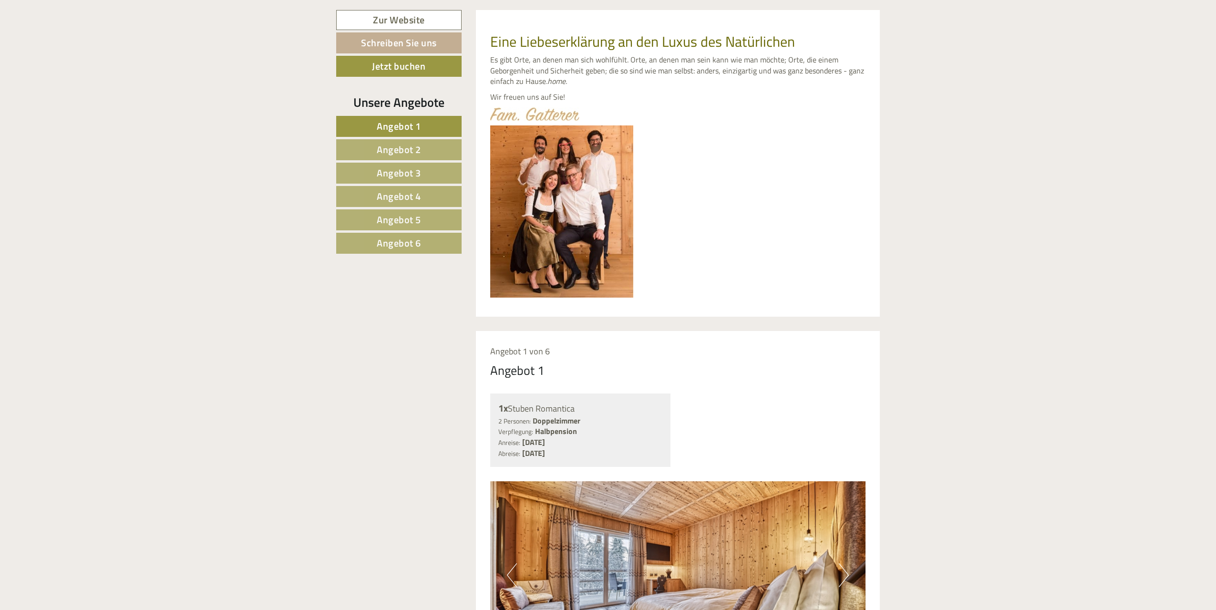
scroll to position [569, 0]
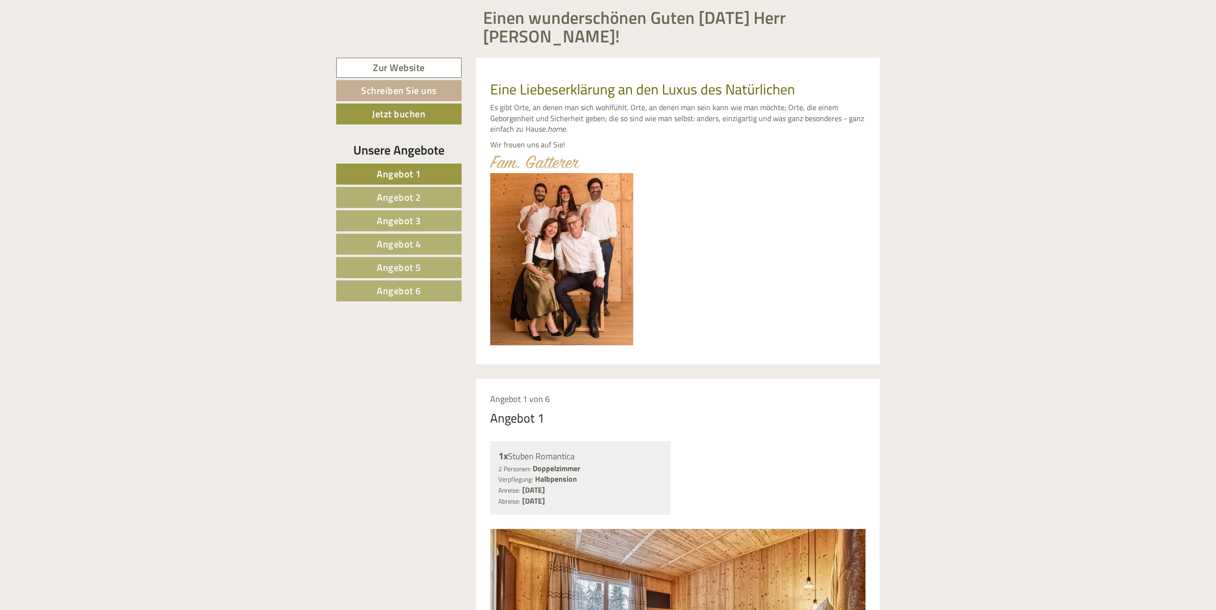
click at [416, 190] on span "Angebot 2" at bounding box center [399, 197] width 44 height 15
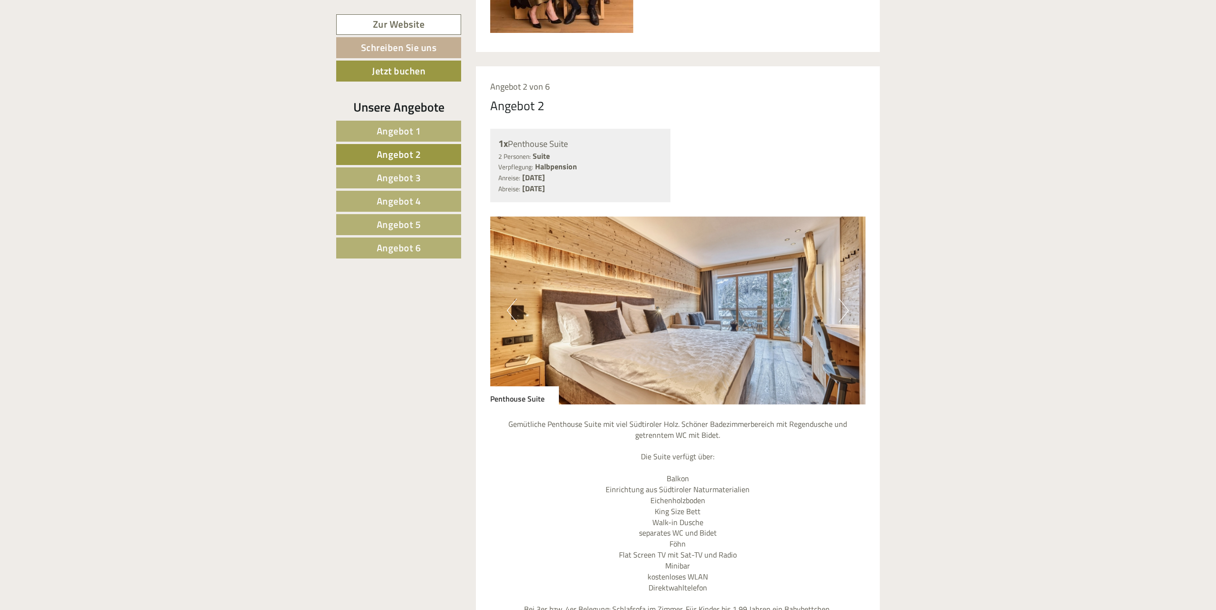
scroll to position [548, 0]
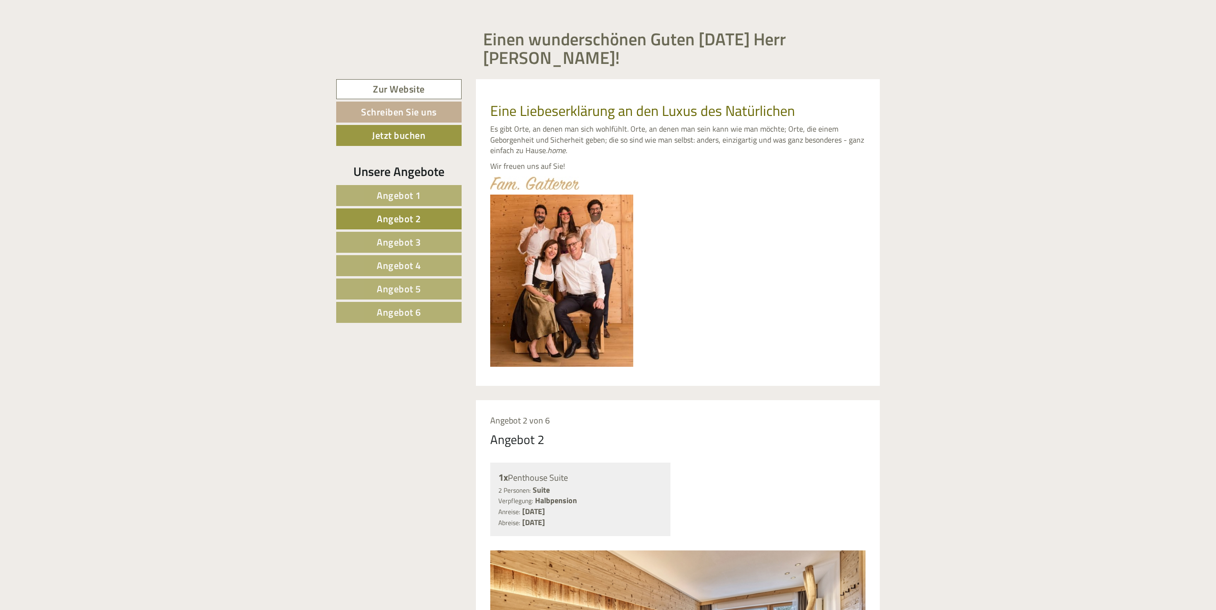
click at [421, 185] on link "Angebot 1" at bounding box center [398, 195] width 125 height 21
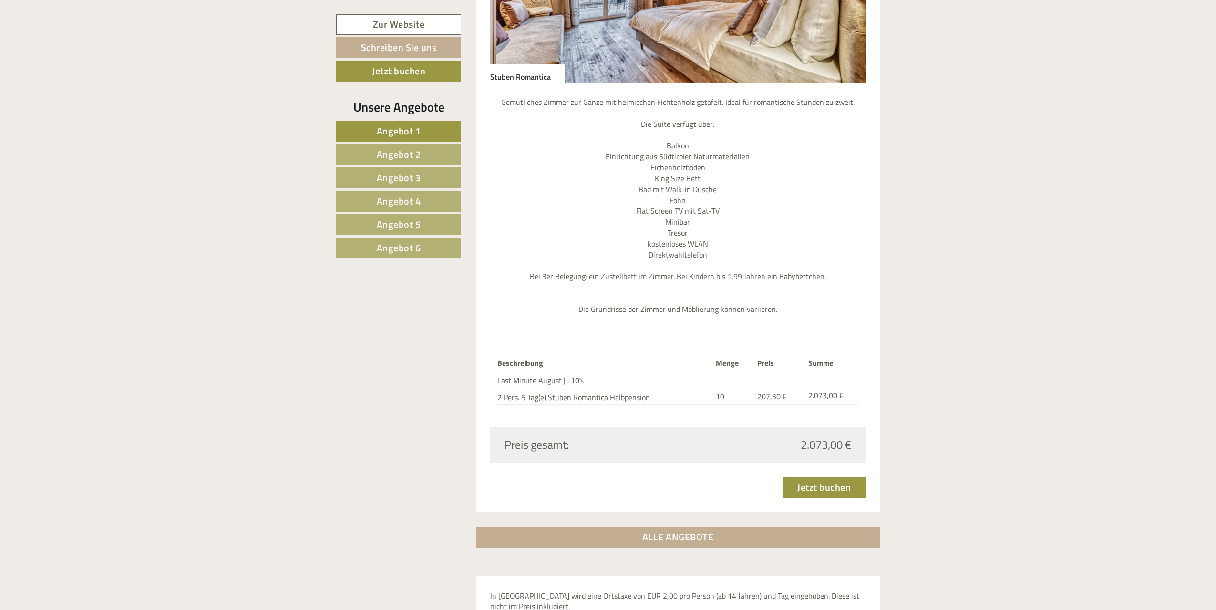
scroll to position [870, 0]
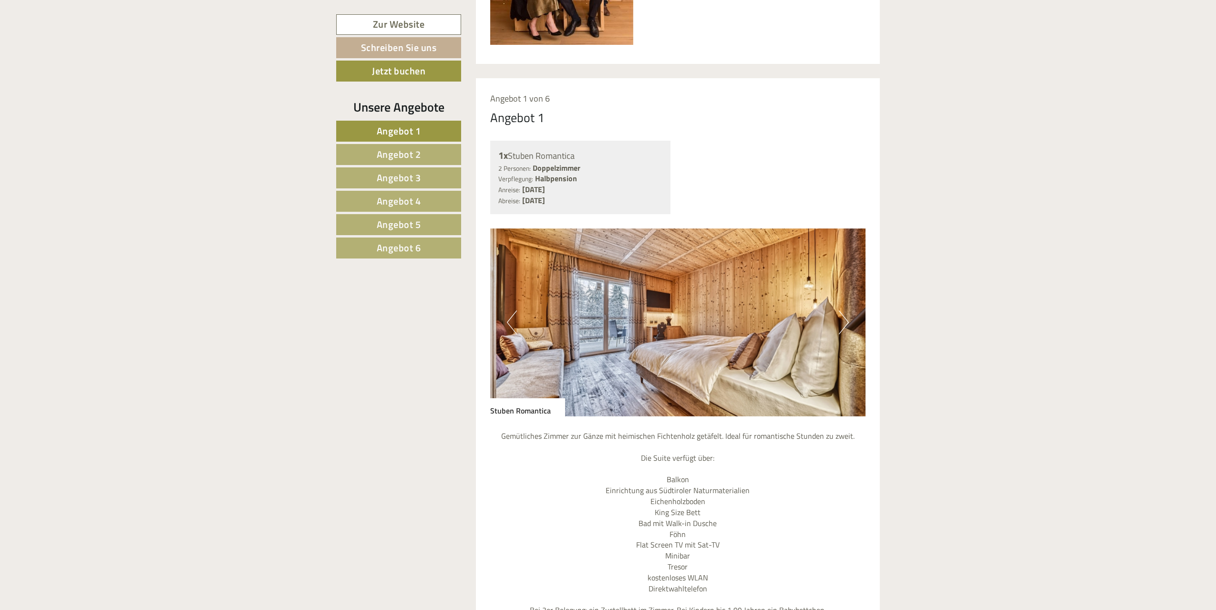
click at [539, 307] on img at bounding box center [678, 322] width 376 height 188
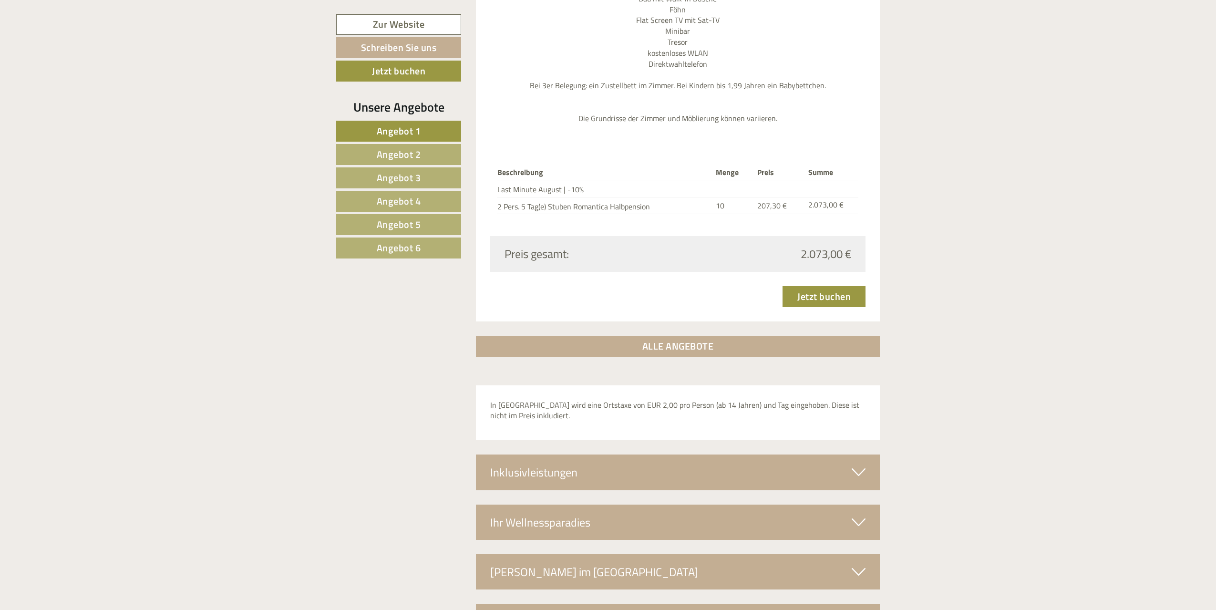
scroll to position [1585, 0]
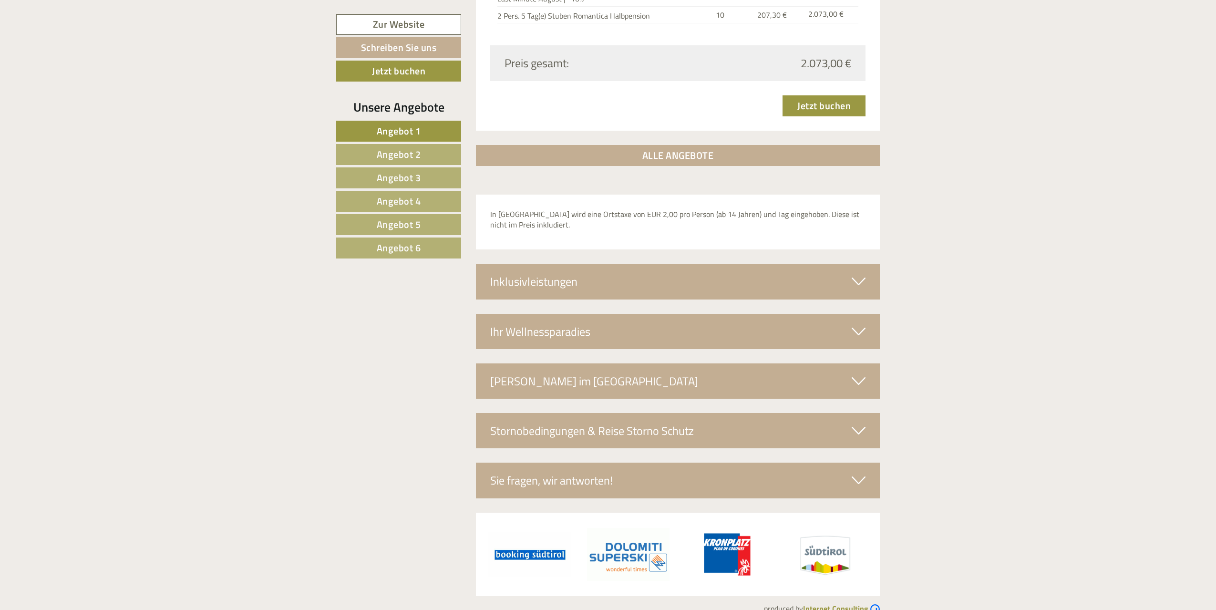
click at [396, 243] on span "Angebot 6" at bounding box center [399, 247] width 44 height 15
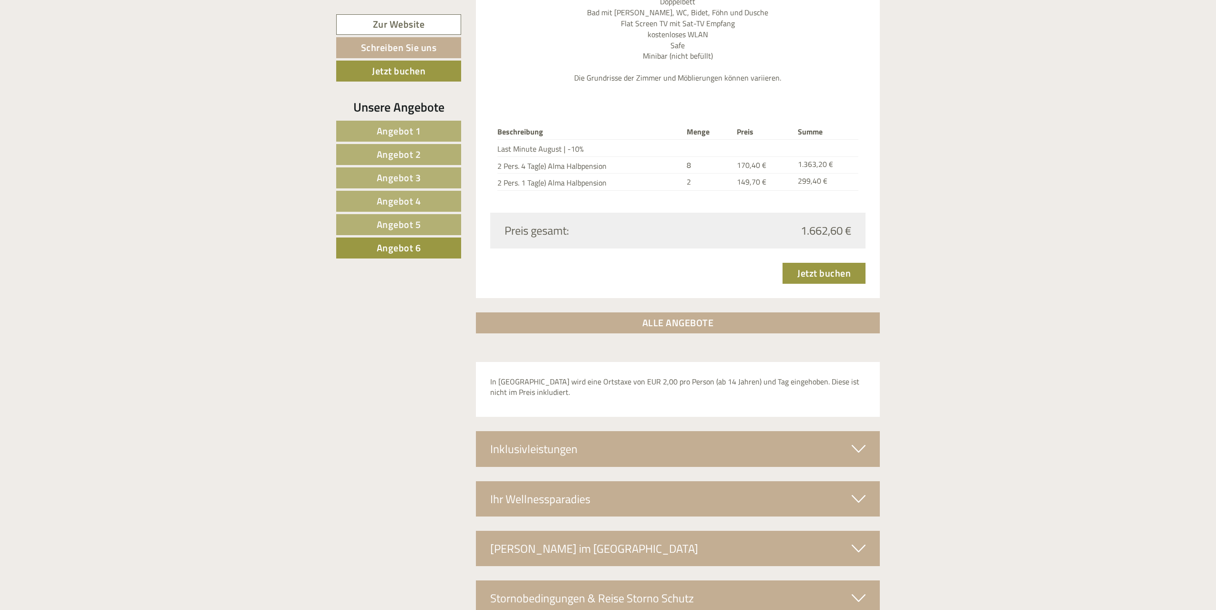
scroll to position [1024, 0]
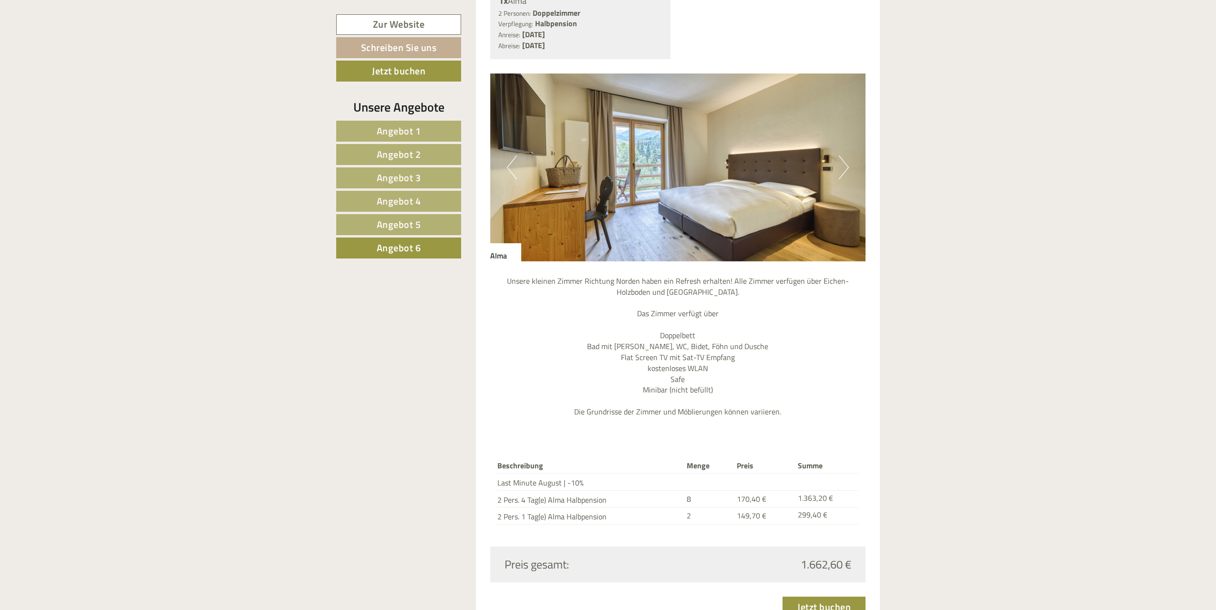
click at [404, 224] on span "Angebot 5" at bounding box center [399, 224] width 44 height 15
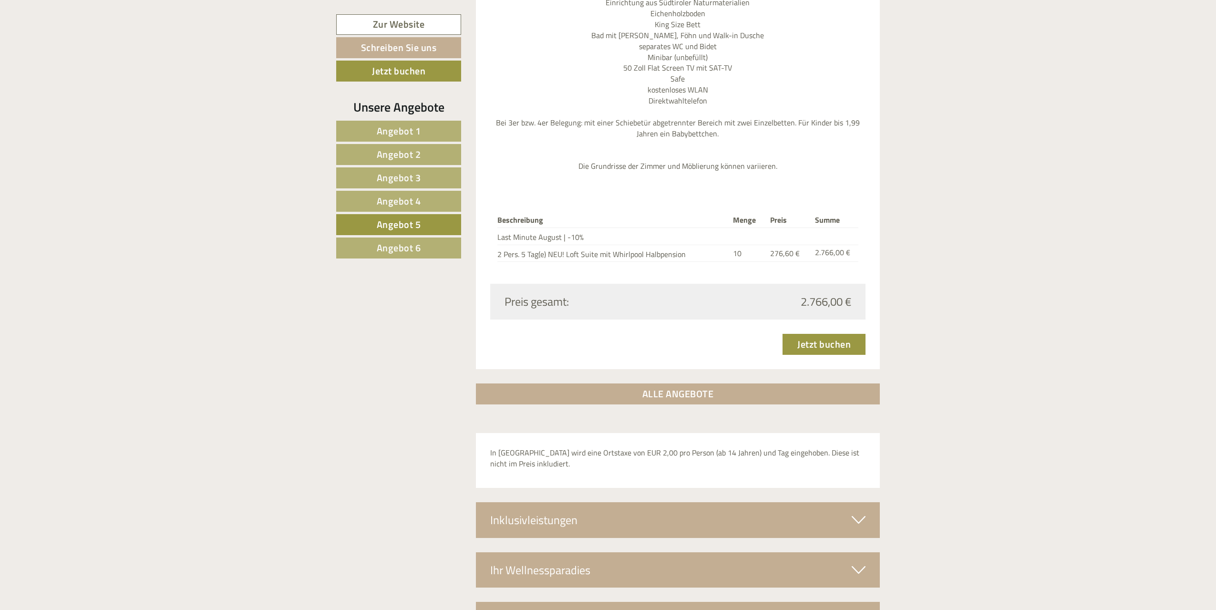
scroll to position [1354, 0]
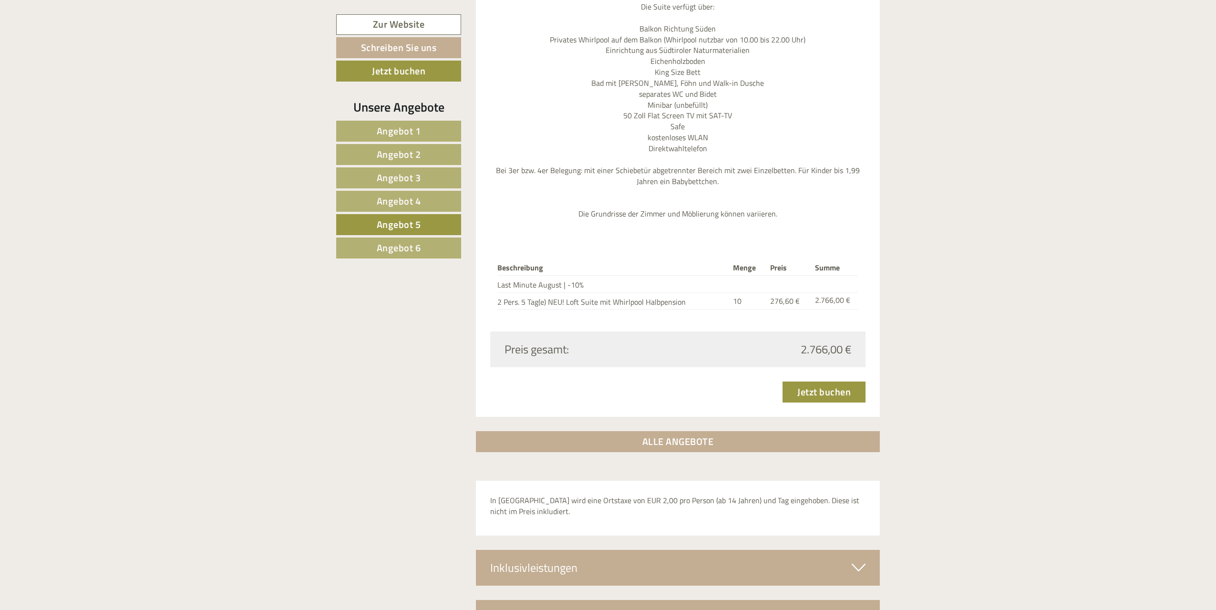
click at [403, 246] on span "Angebot 6" at bounding box center [399, 247] width 44 height 15
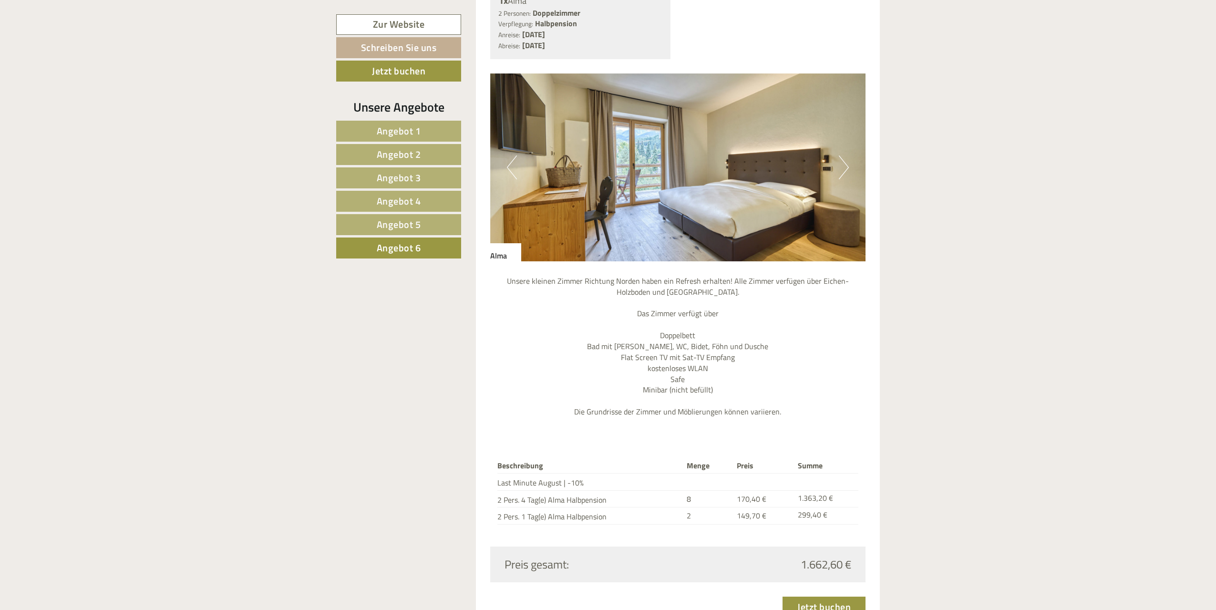
scroll to position [1072, 0]
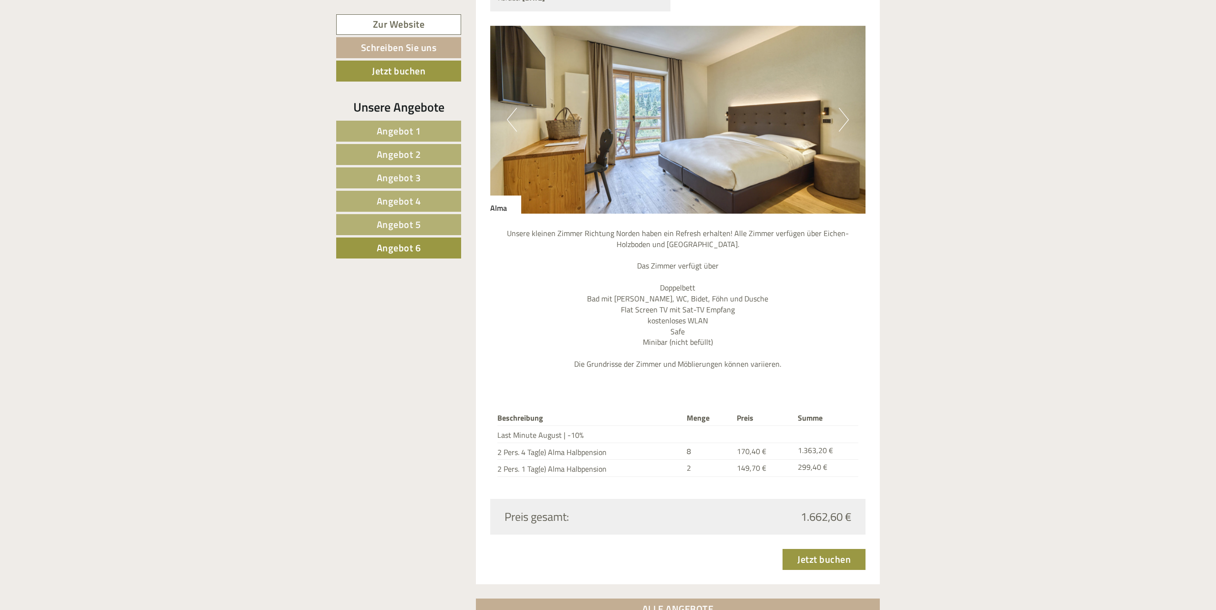
click at [844, 108] on button "Next" at bounding box center [844, 120] width 10 height 24
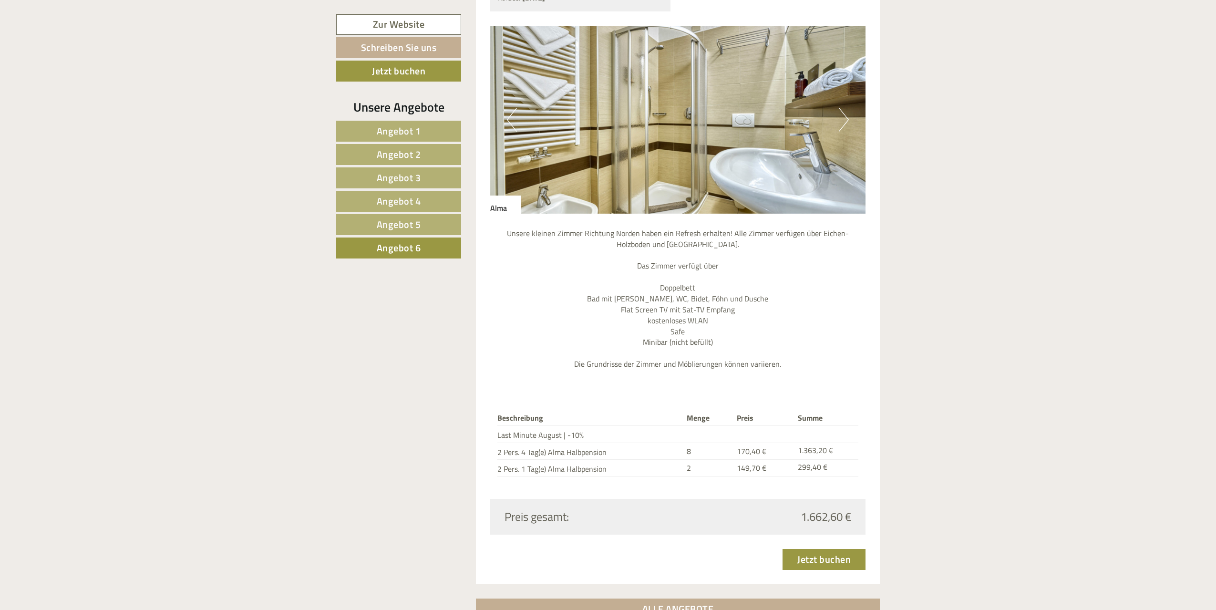
click at [844, 108] on button "Next" at bounding box center [844, 120] width 10 height 24
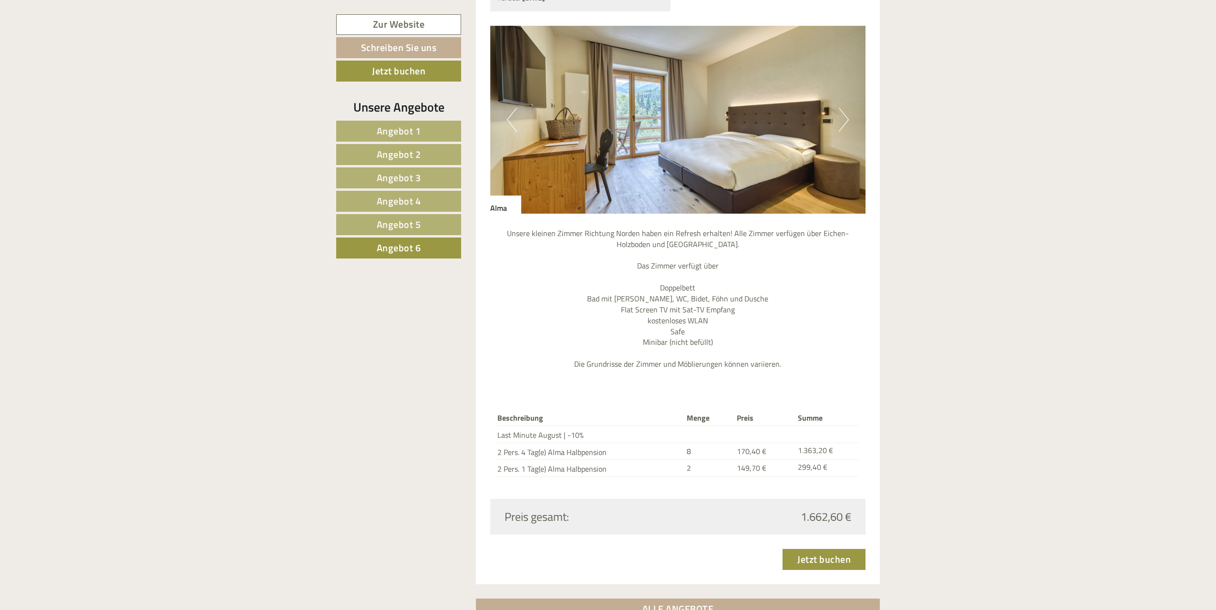
click at [844, 108] on button "Next" at bounding box center [844, 120] width 10 height 24
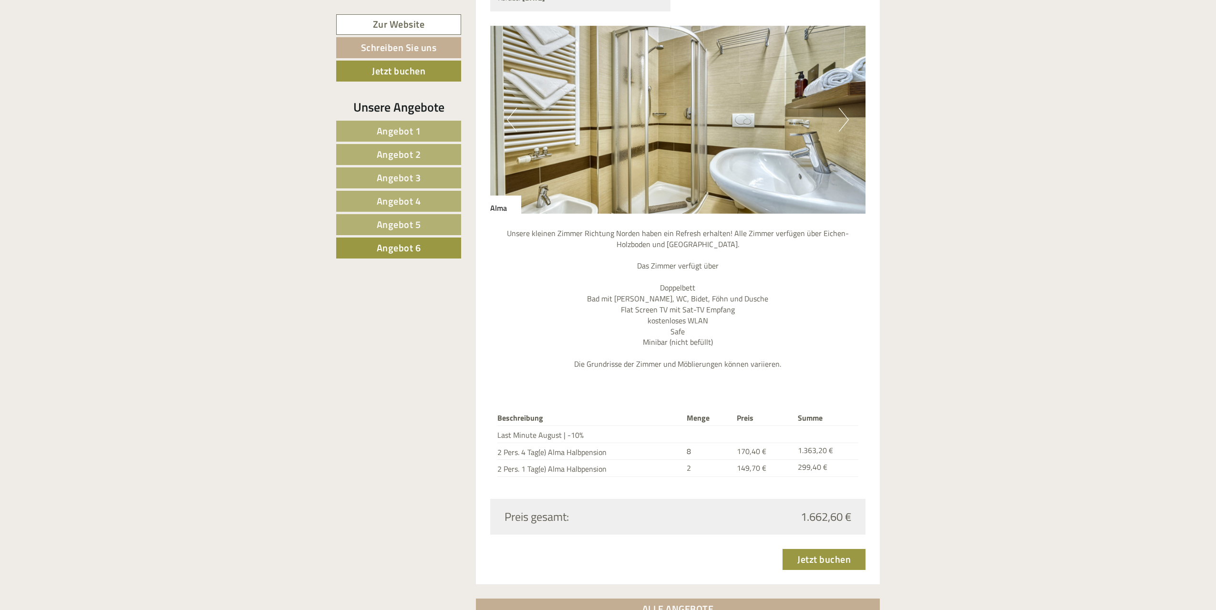
click at [844, 108] on button "Next" at bounding box center [844, 120] width 10 height 24
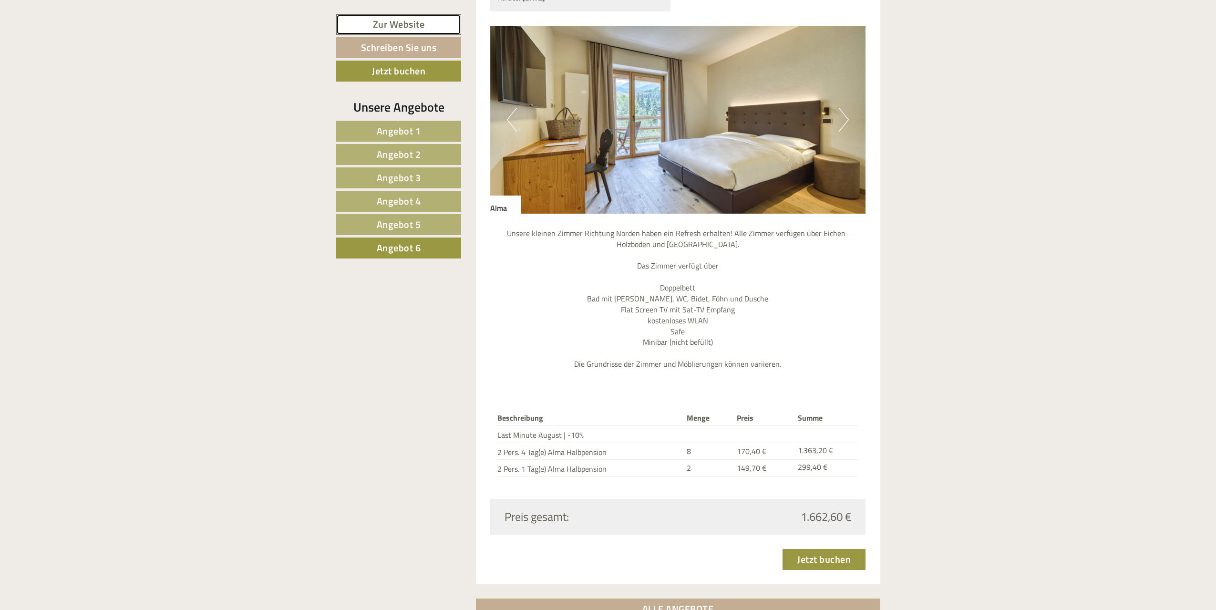
click at [389, 22] on link "Zur Website" at bounding box center [398, 24] width 125 height 20
click at [844, 108] on button "Next" at bounding box center [844, 120] width 10 height 24
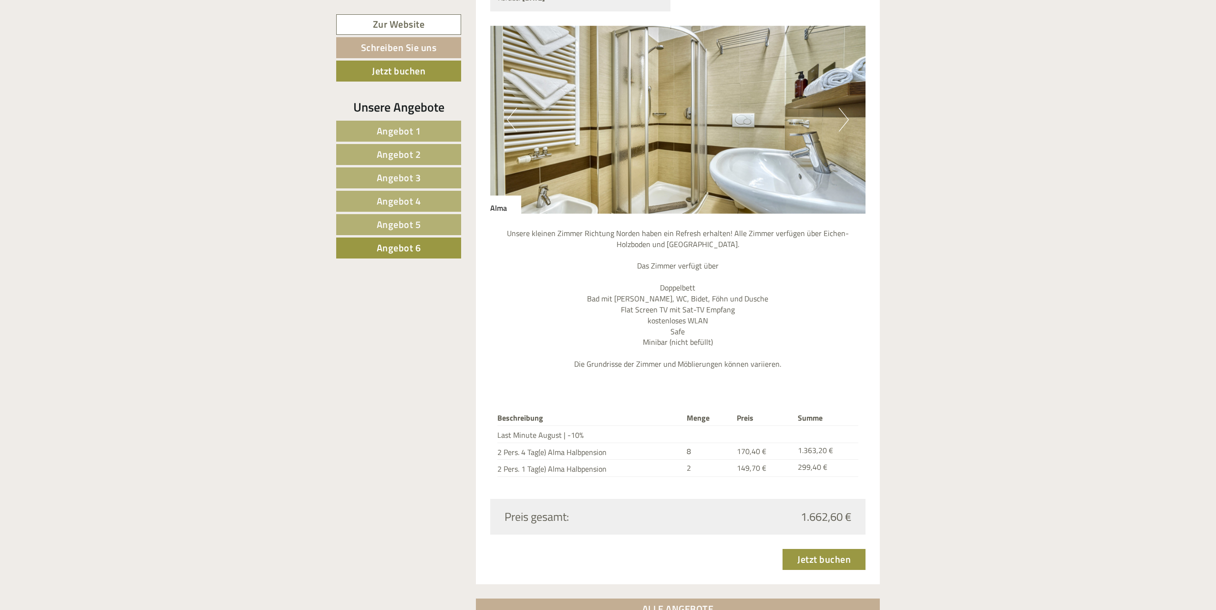
click at [844, 108] on button "Next" at bounding box center [844, 120] width 10 height 24
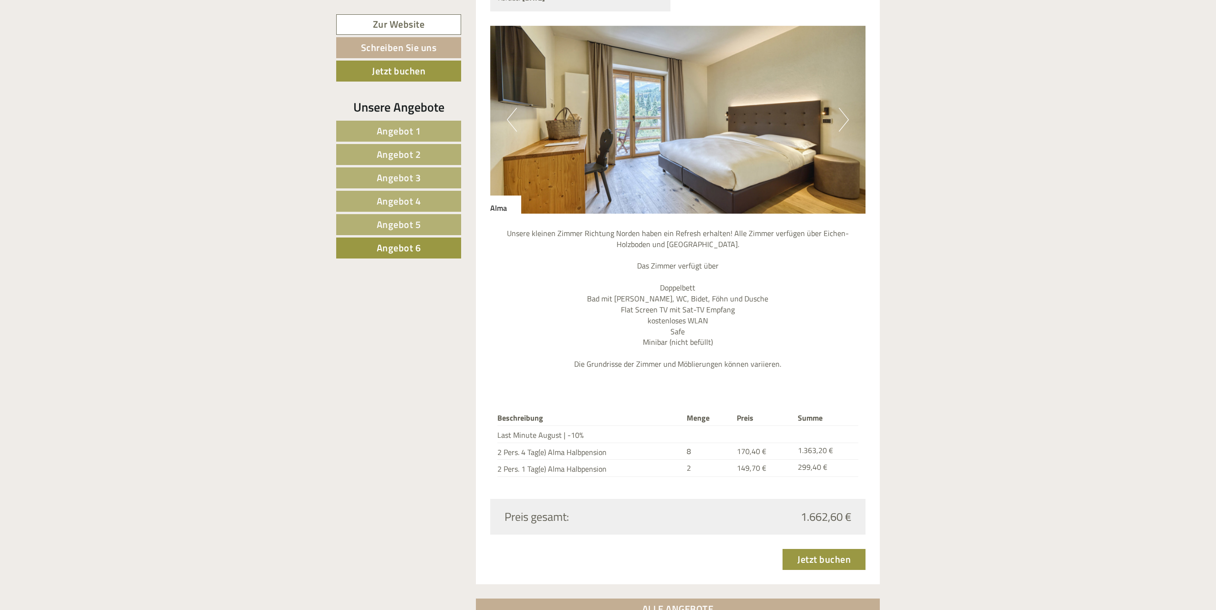
click at [410, 130] on span "Angebot 1" at bounding box center [399, 130] width 44 height 15
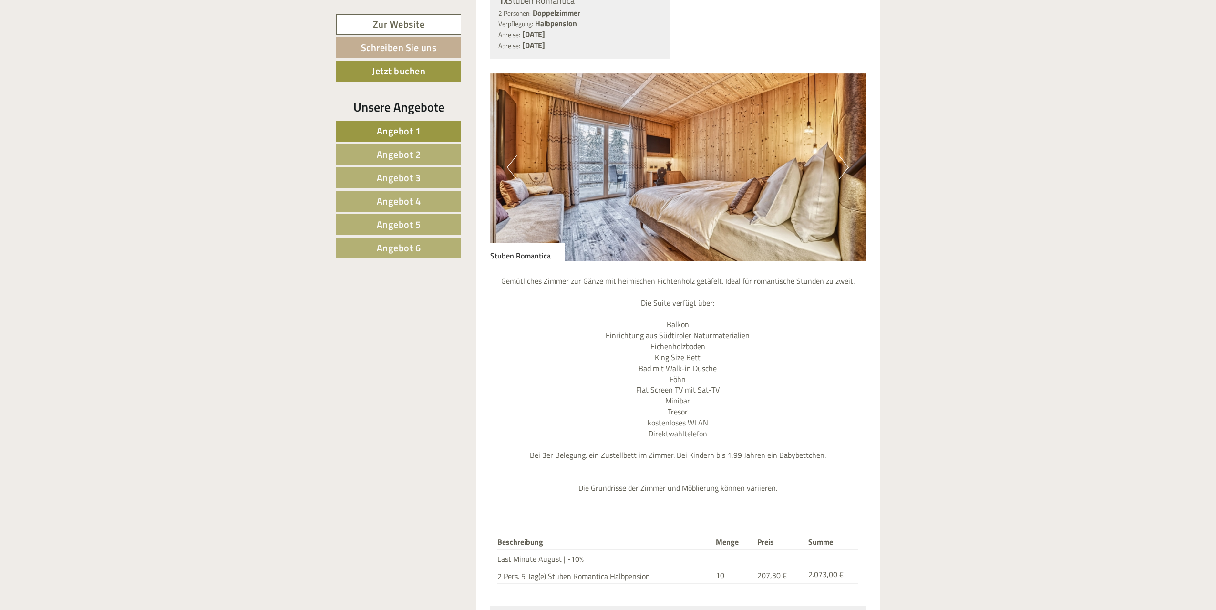
scroll to position [1167, 0]
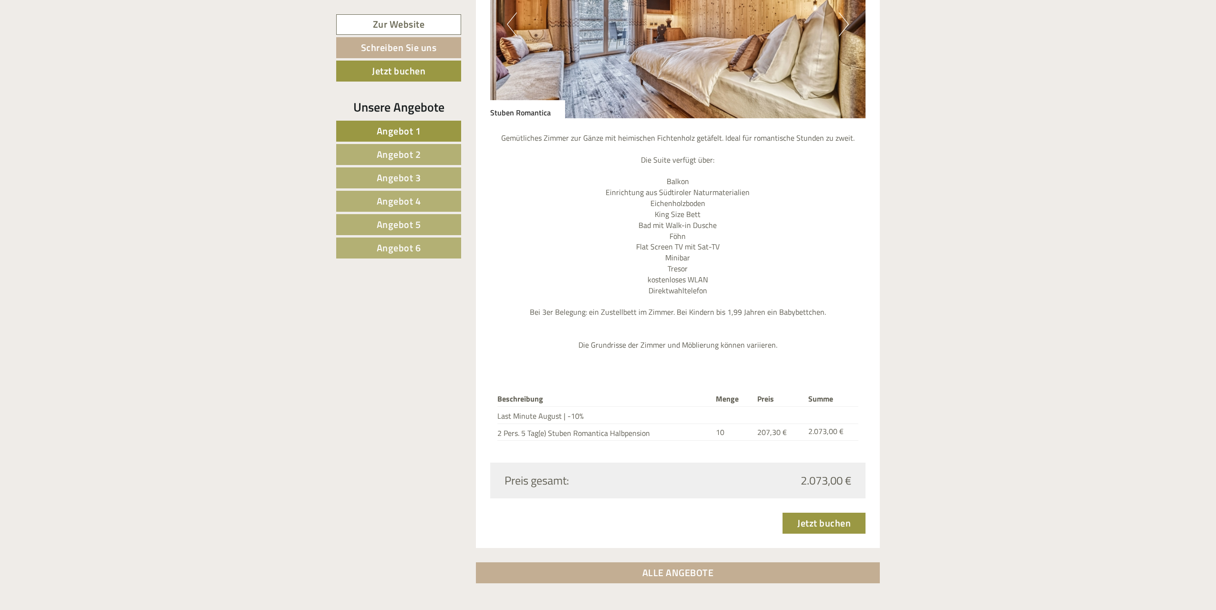
click at [407, 152] on span "Angebot 2" at bounding box center [399, 154] width 44 height 15
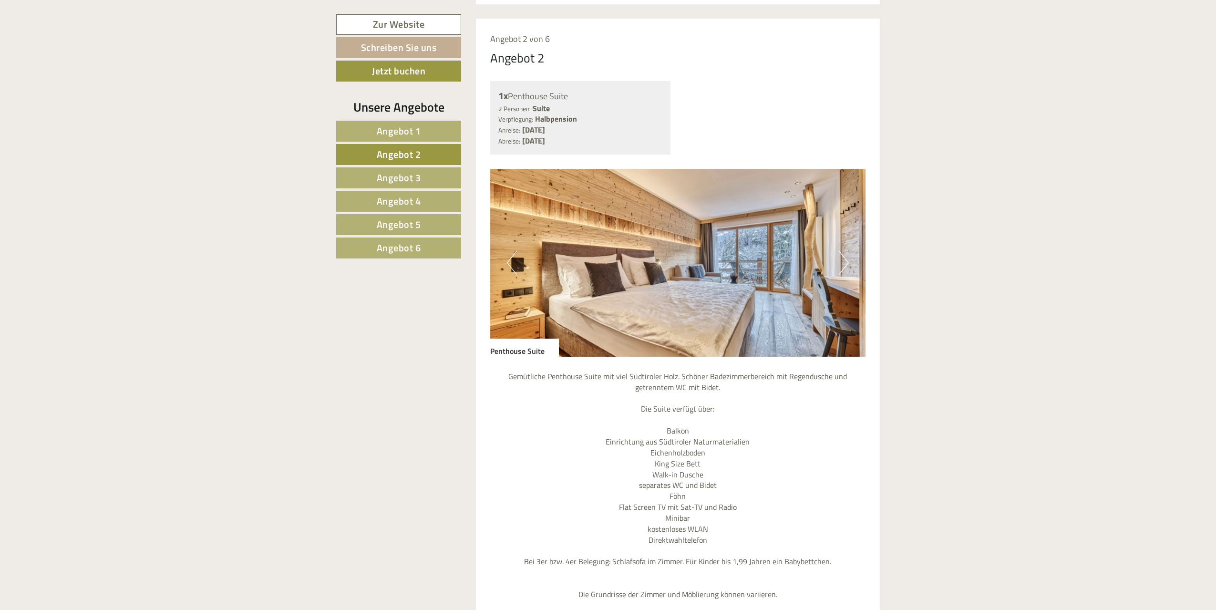
scroll to position [1215, 0]
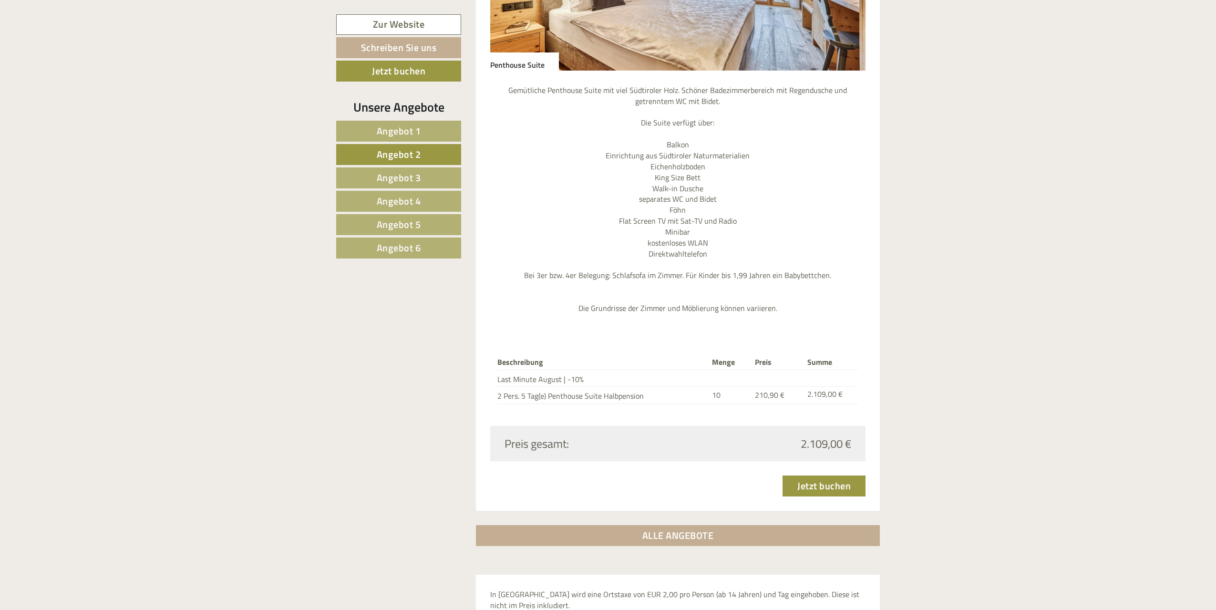
click at [407, 175] on span "Angebot 3" at bounding box center [399, 177] width 44 height 15
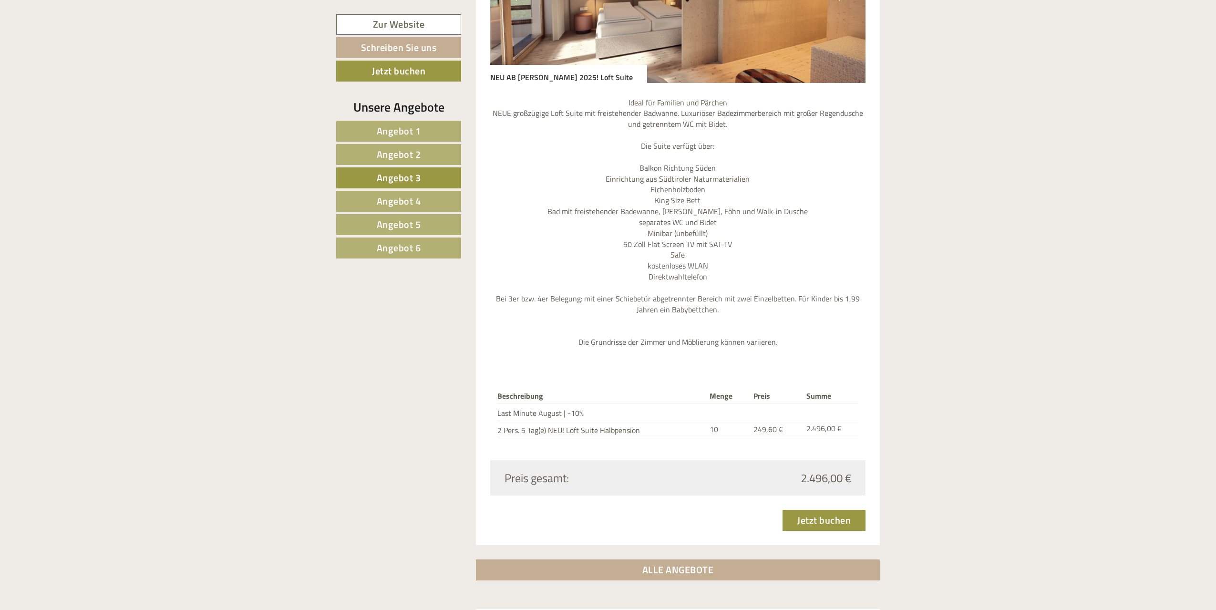
scroll to position [929, 0]
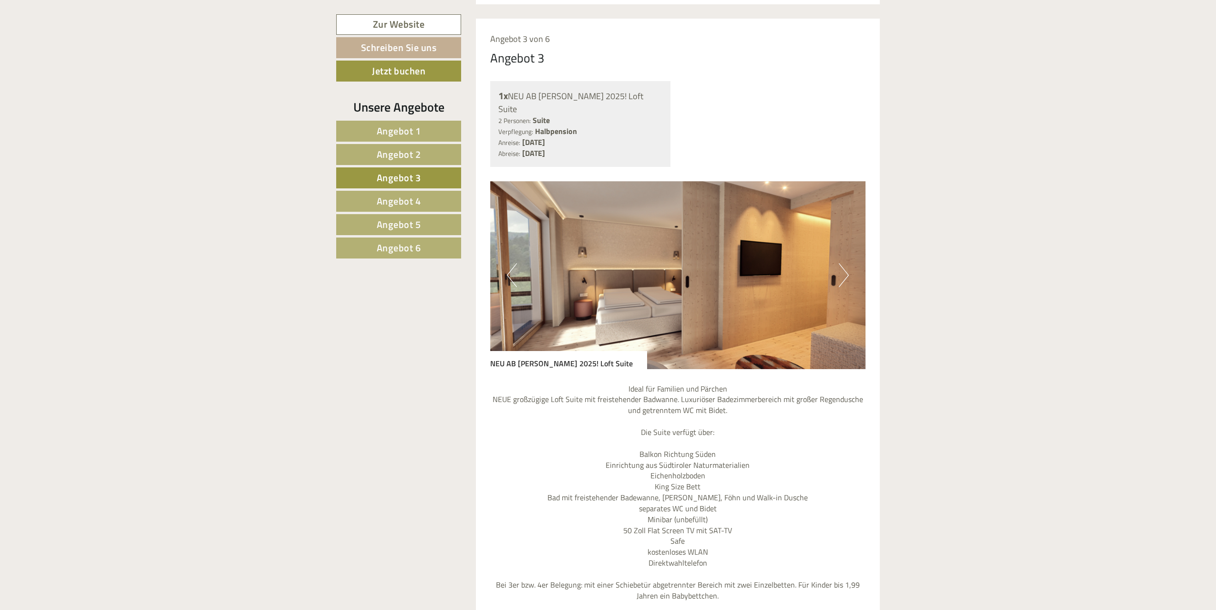
click at [845, 263] on button "Next" at bounding box center [844, 275] width 10 height 24
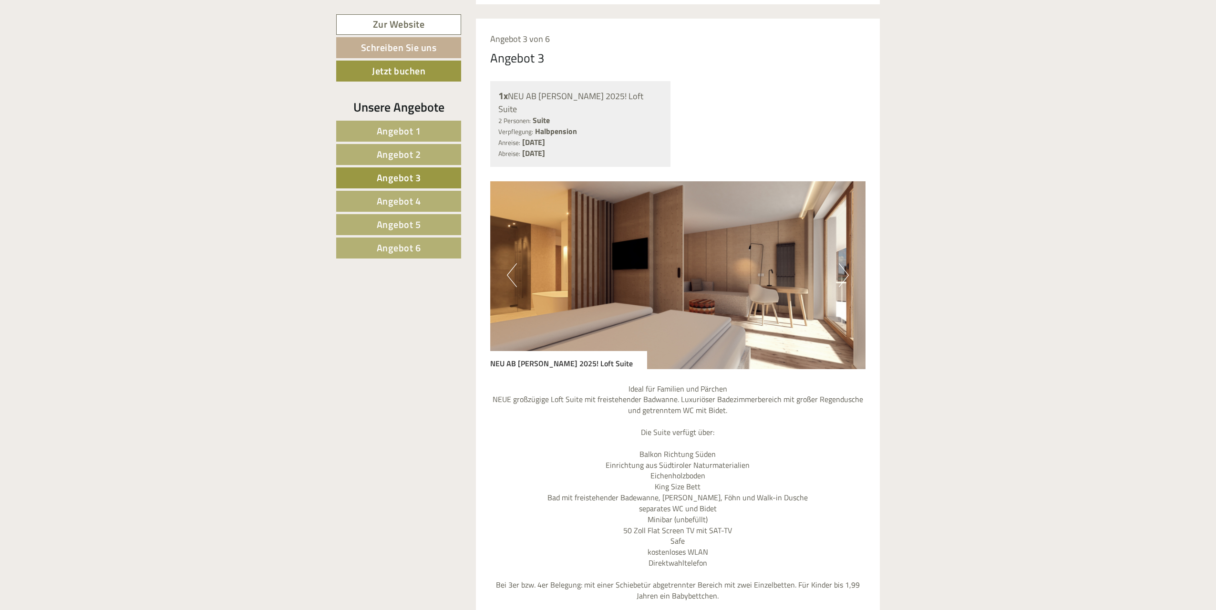
click at [846, 263] on button "Next" at bounding box center [844, 275] width 10 height 24
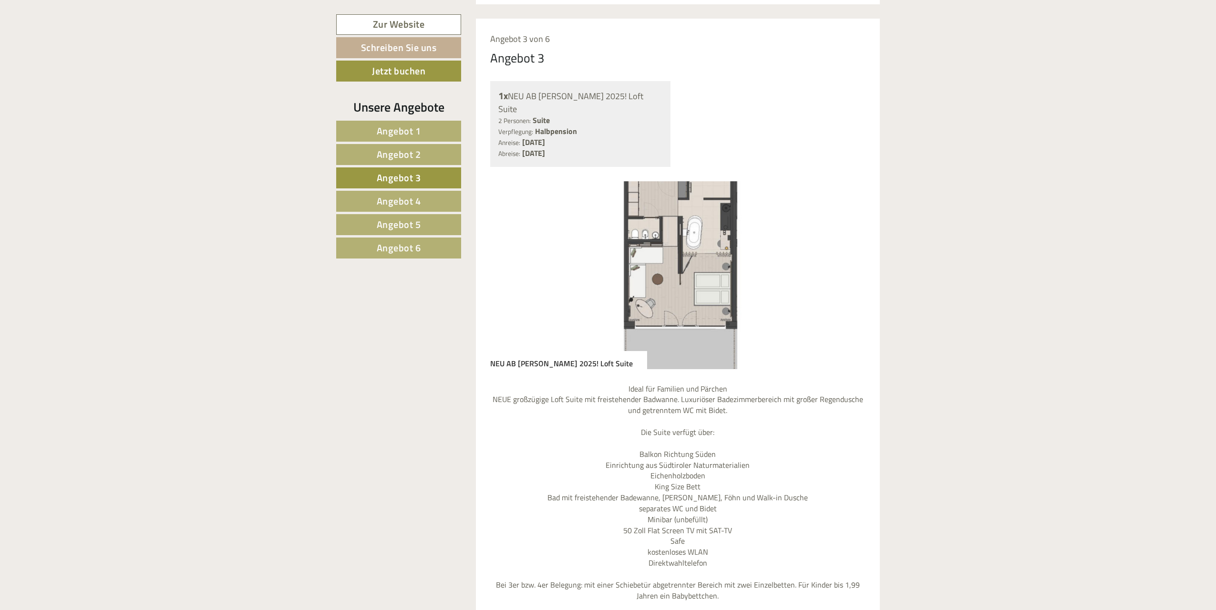
click at [846, 263] on button "Next" at bounding box center [844, 275] width 10 height 24
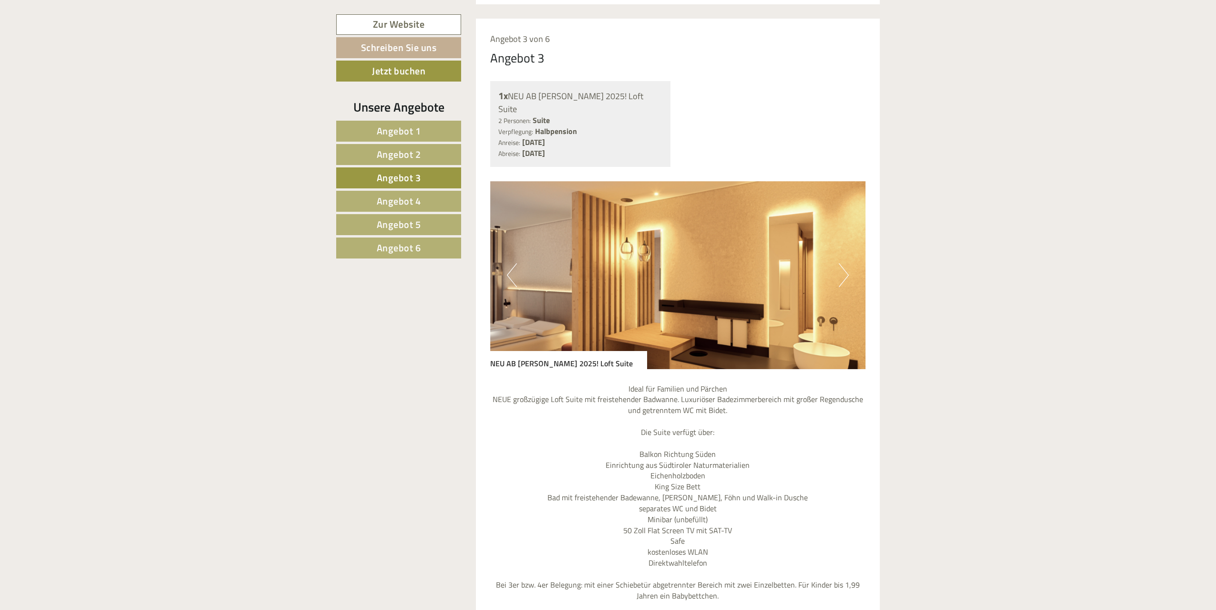
click at [398, 195] on span "Angebot 4" at bounding box center [399, 201] width 44 height 15
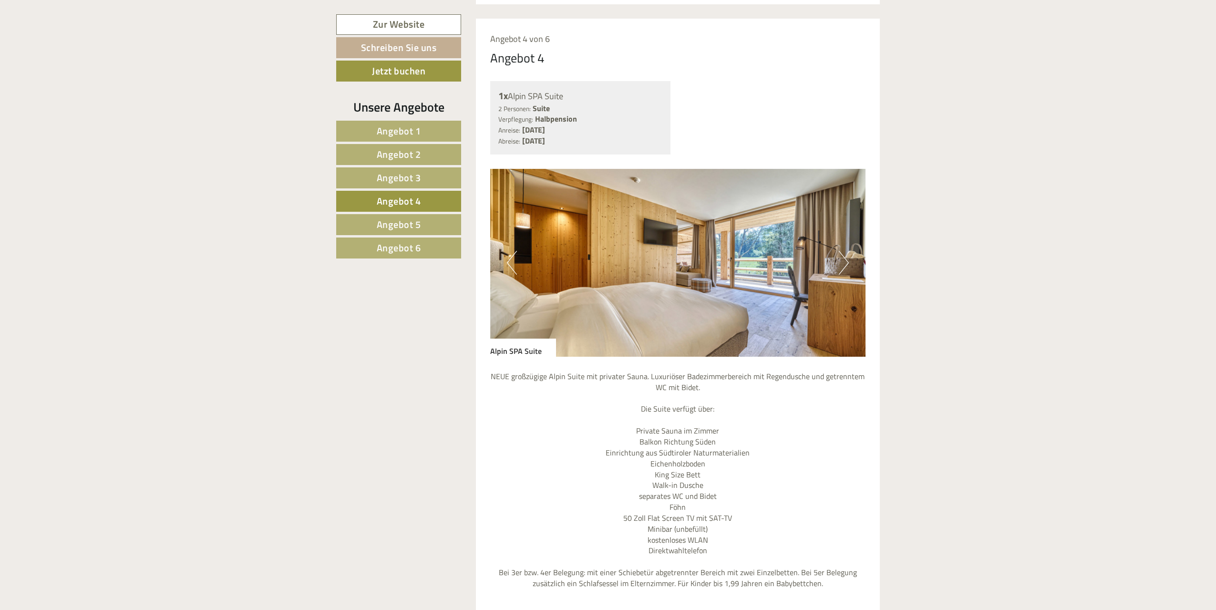
click at [846, 251] on button "Next" at bounding box center [844, 263] width 10 height 24
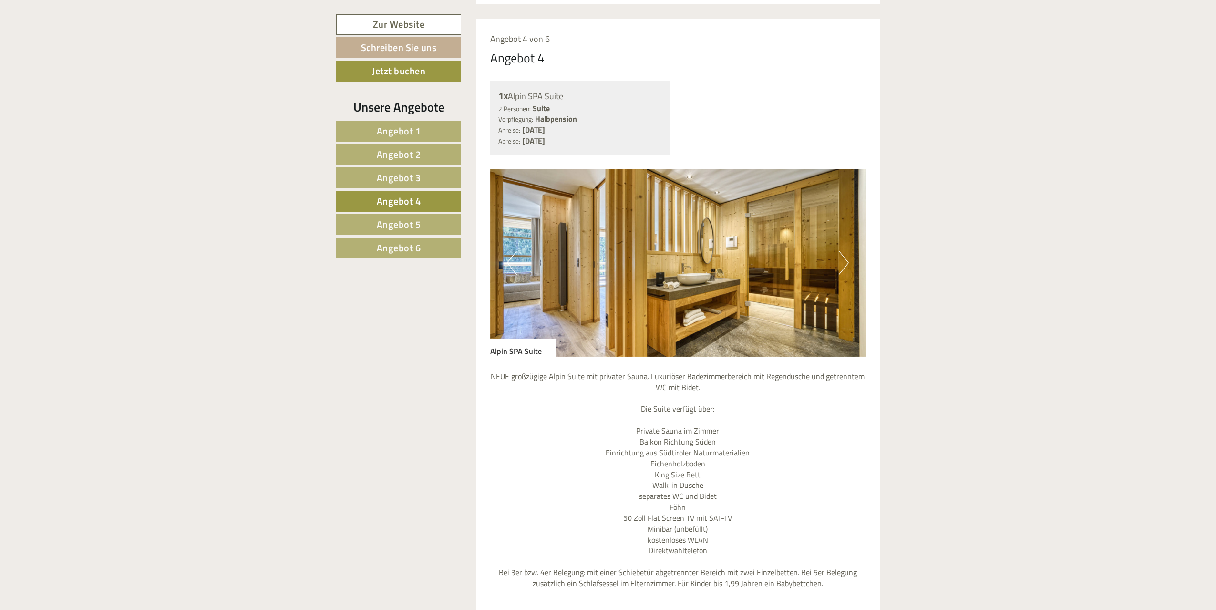
click at [846, 251] on button "Next" at bounding box center [844, 263] width 10 height 24
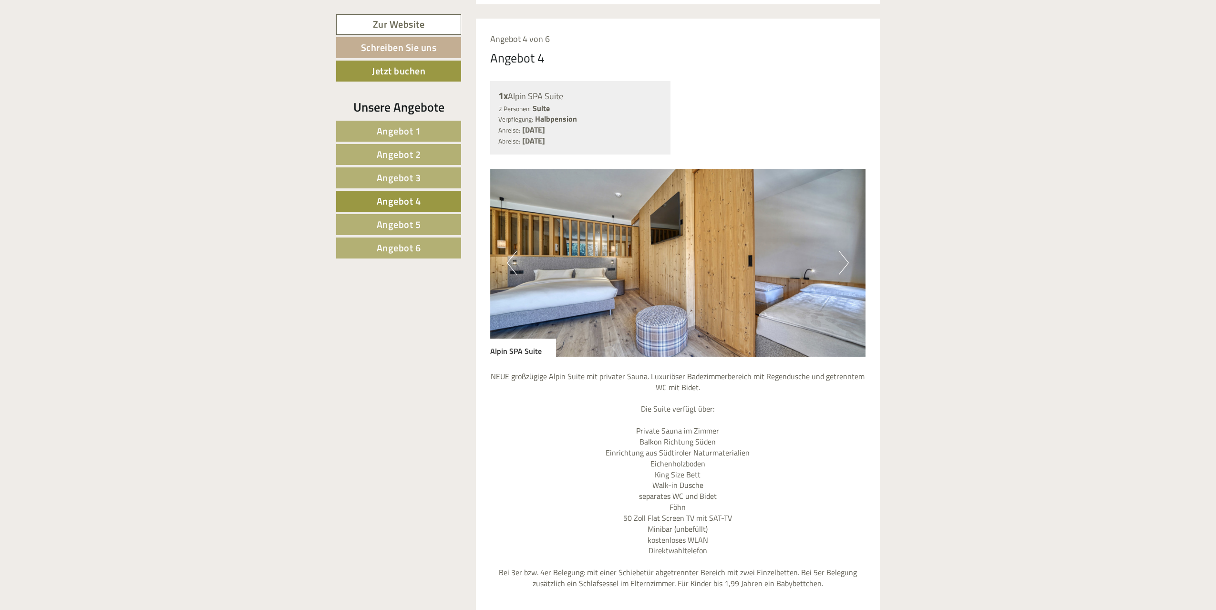
click at [846, 251] on button "Next" at bounding box center [844, 263] width 10 height 24
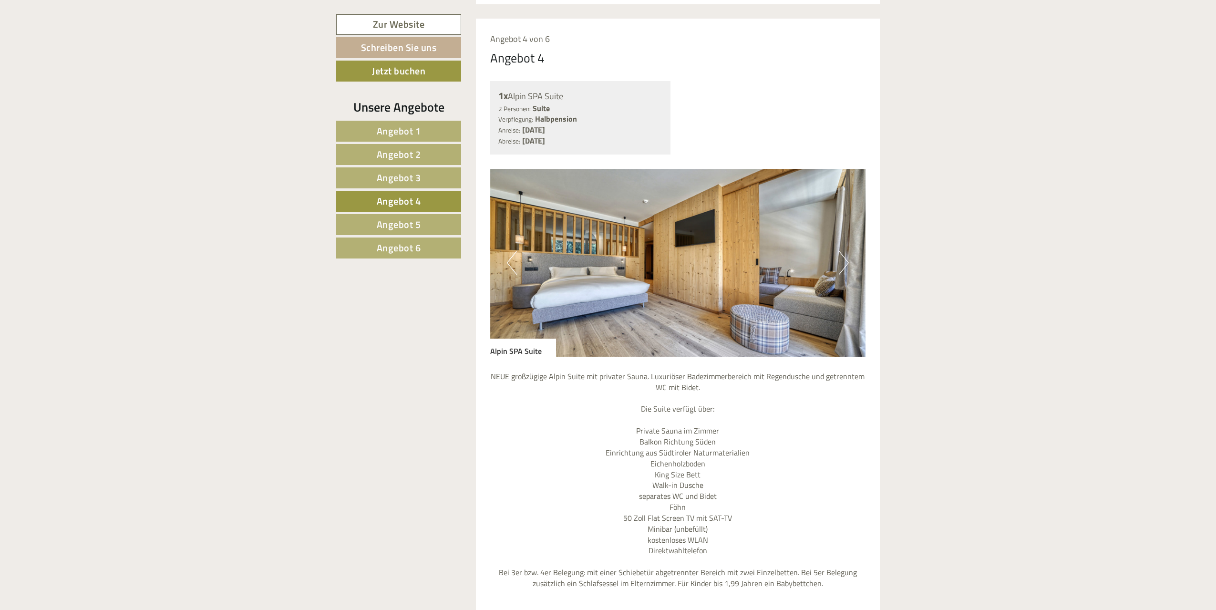
click at [392, 223] on span "Angebot 5" at bounding box center [399, 224] width 44 height 15
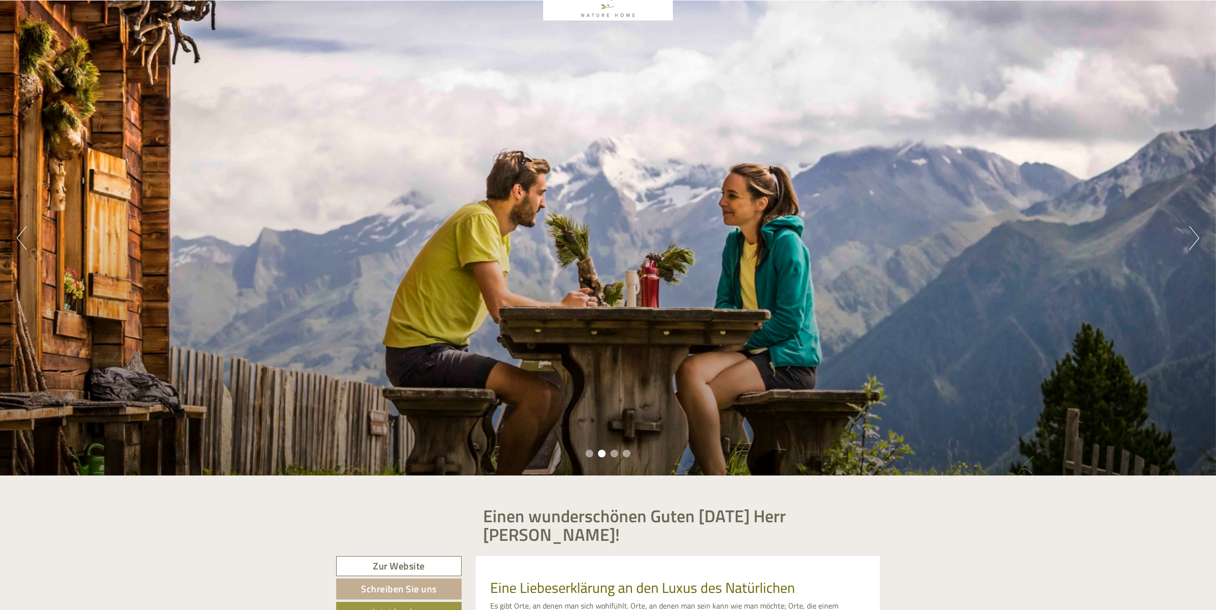
scroll to position [0, 0]
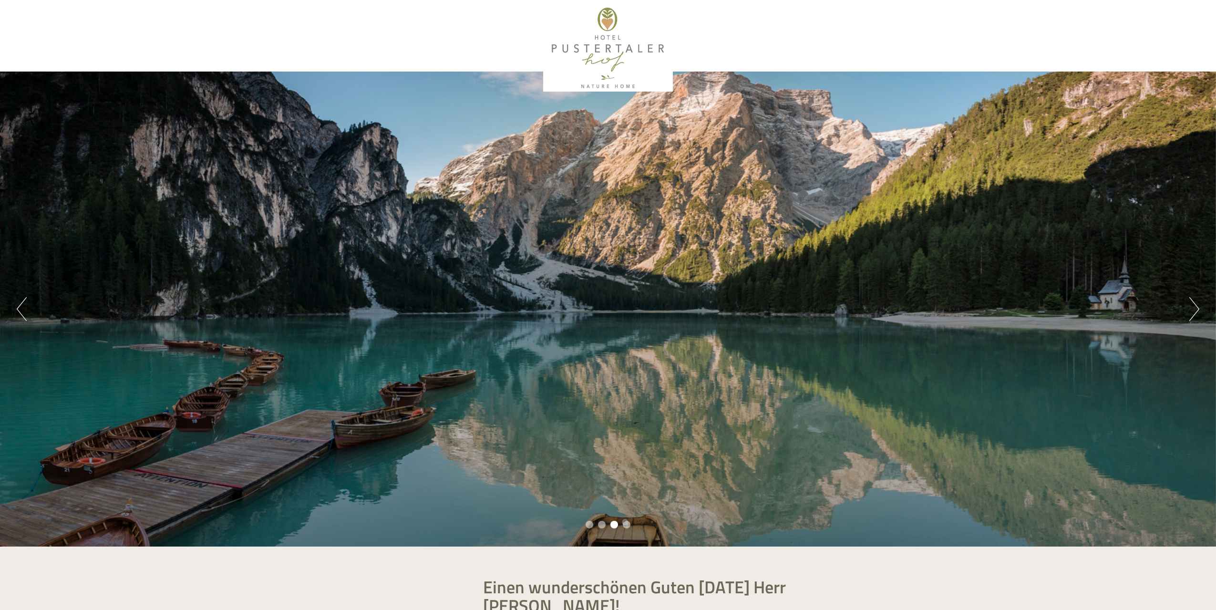
click at [1195, 307] on button "Next" at bounding box center [1194, 309] width 10 height 24
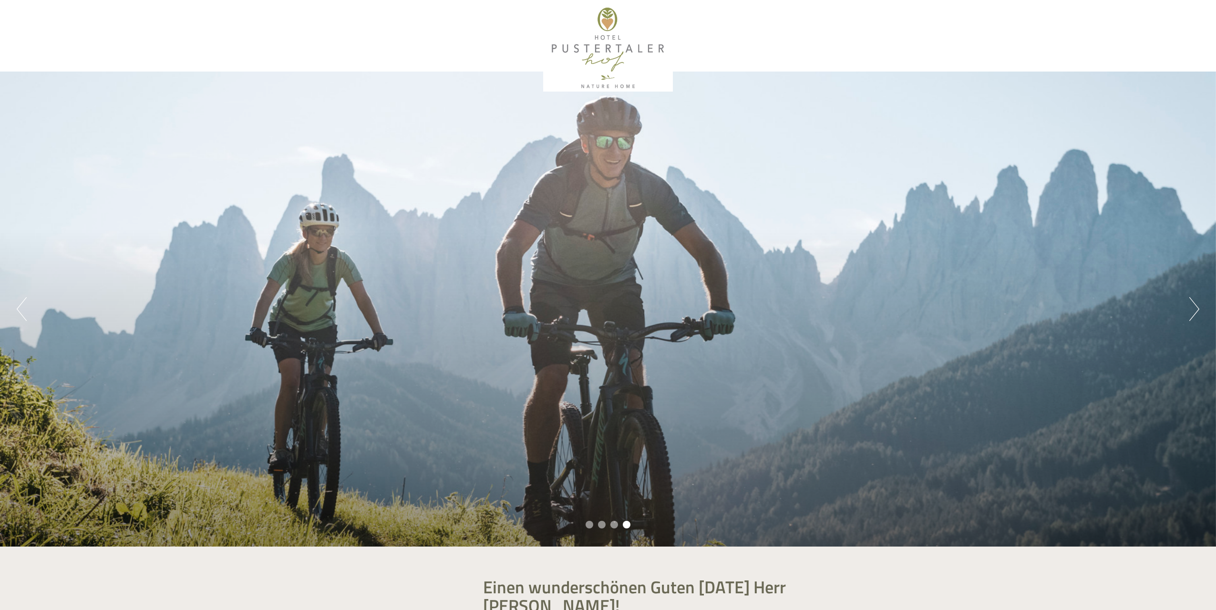
click at [1195, 308] on button "Next" at bounding box center [1194, 309] width 10 height 24
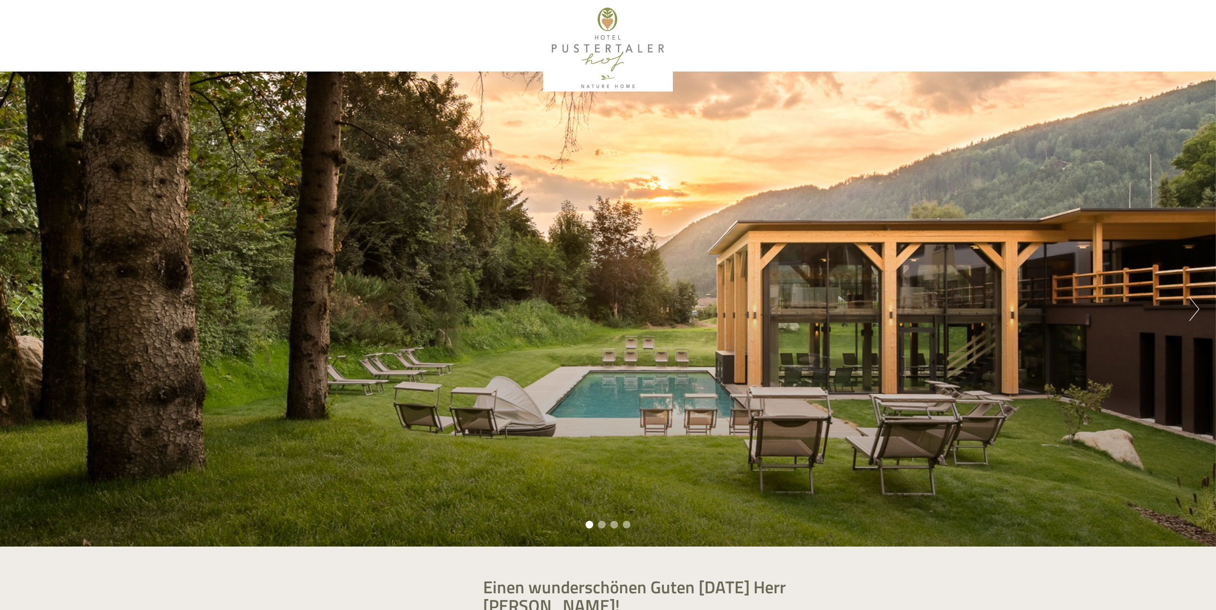
click at [1195, 308] on button "Next" at bounding box center [1194, 309] width 10 height 24
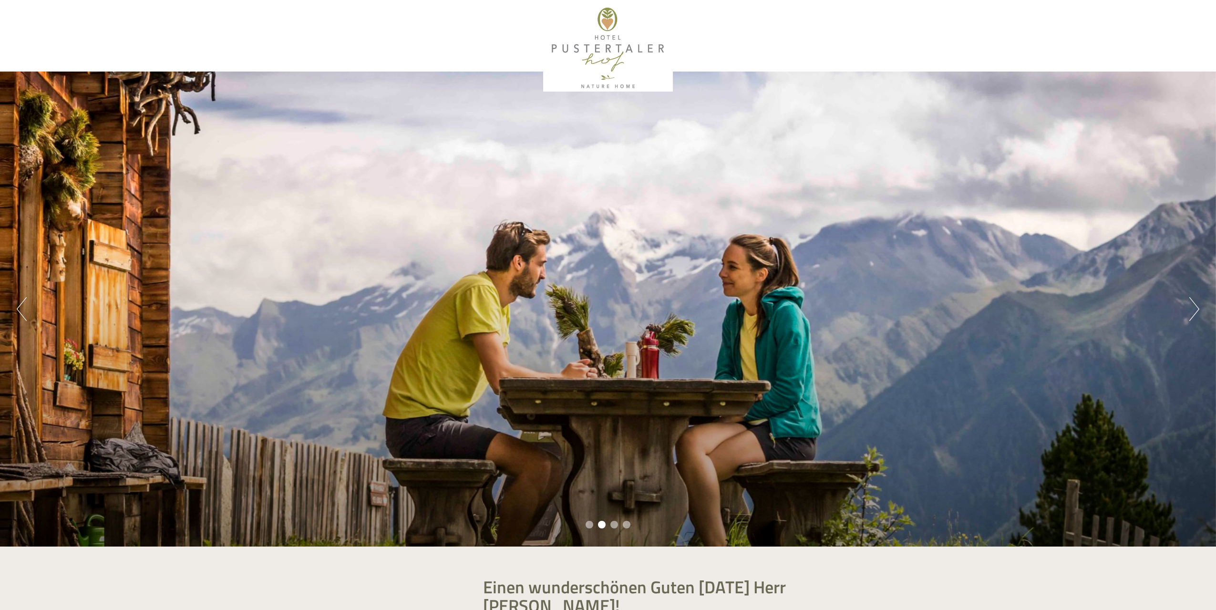
click at [1195, 308] on button "Next" at bounding box center [1194, 309] width 10 height 24
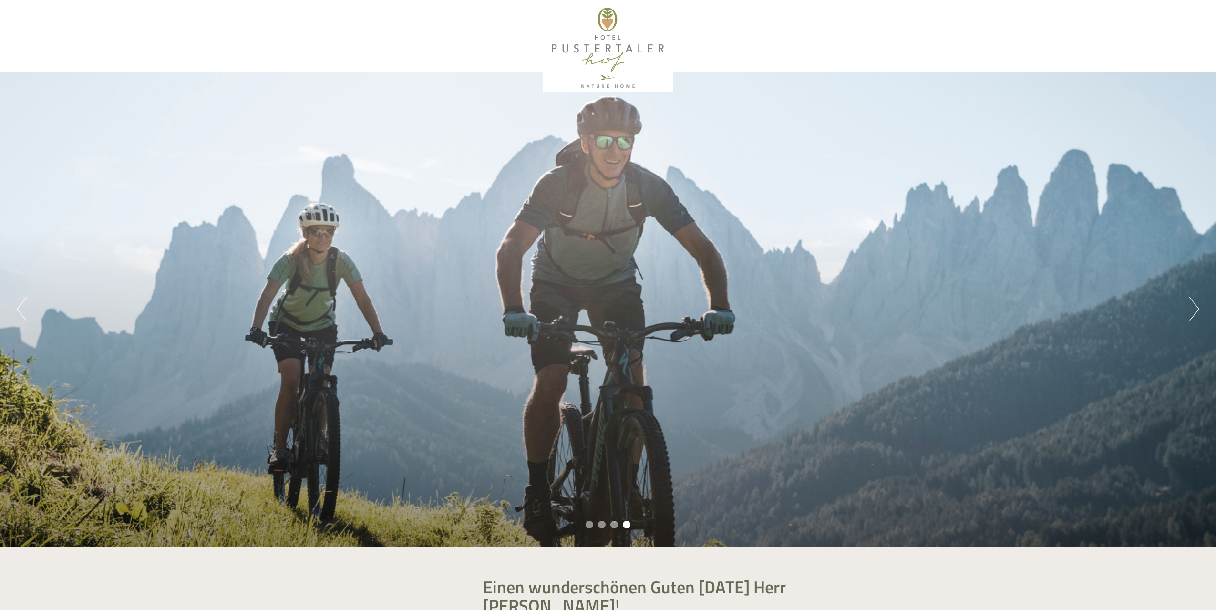
click at [1195, 308] on button "Next" at bounding box center [1194, 309] width 10 height 24
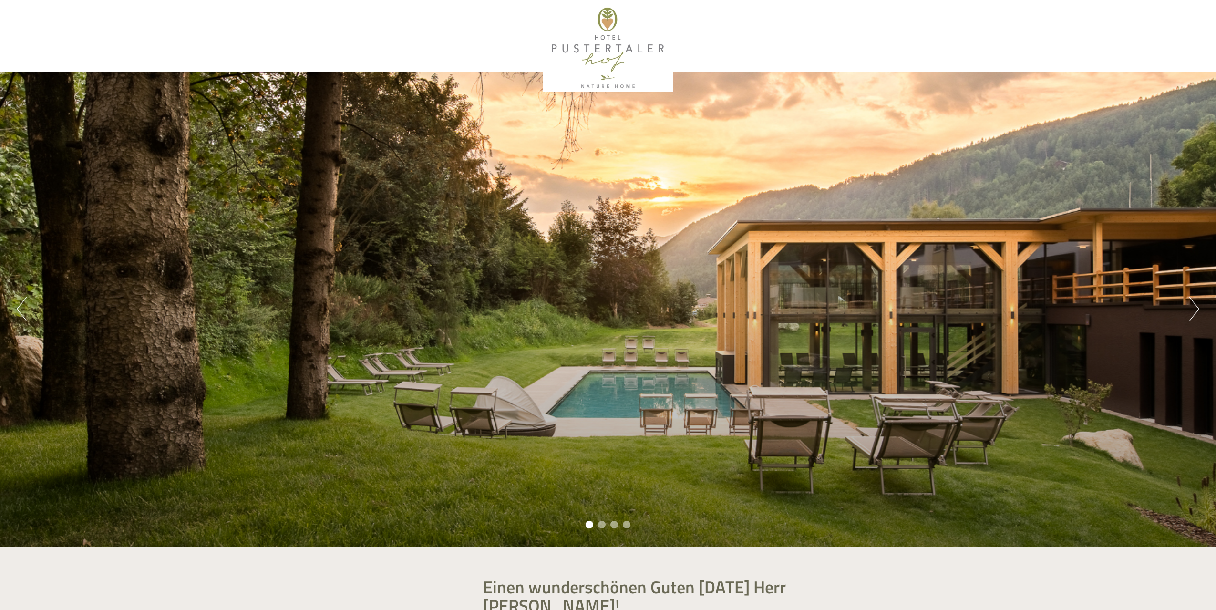
click at [1195, 308] on button "Next" at bounding box center [1194, 309] width 10 height 24
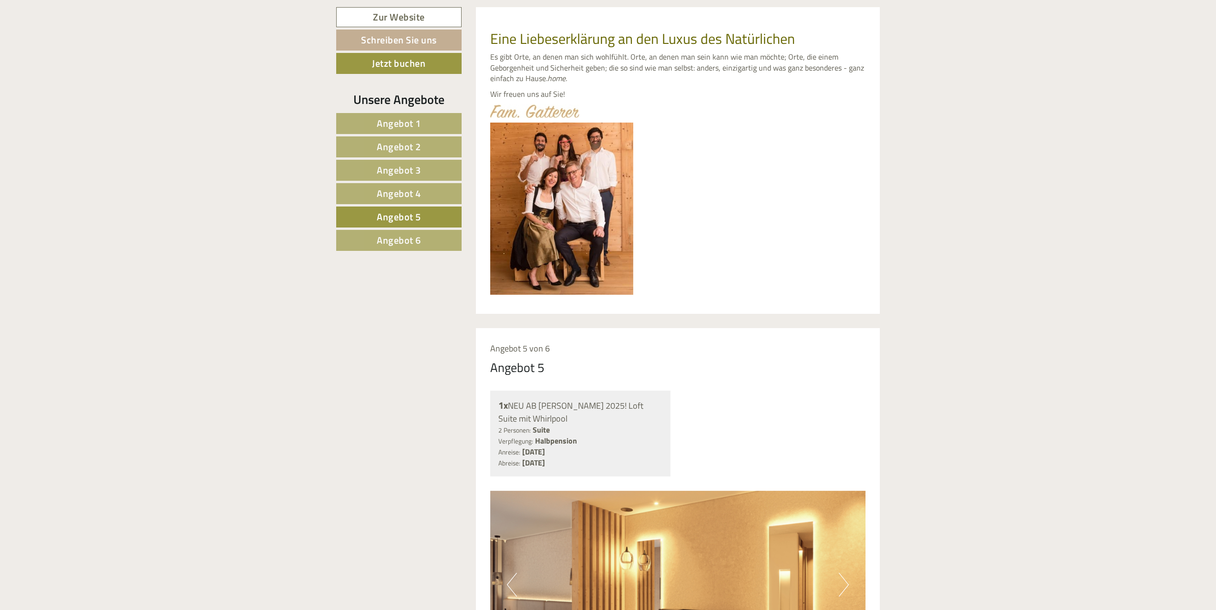
scroll to position [667, 0]
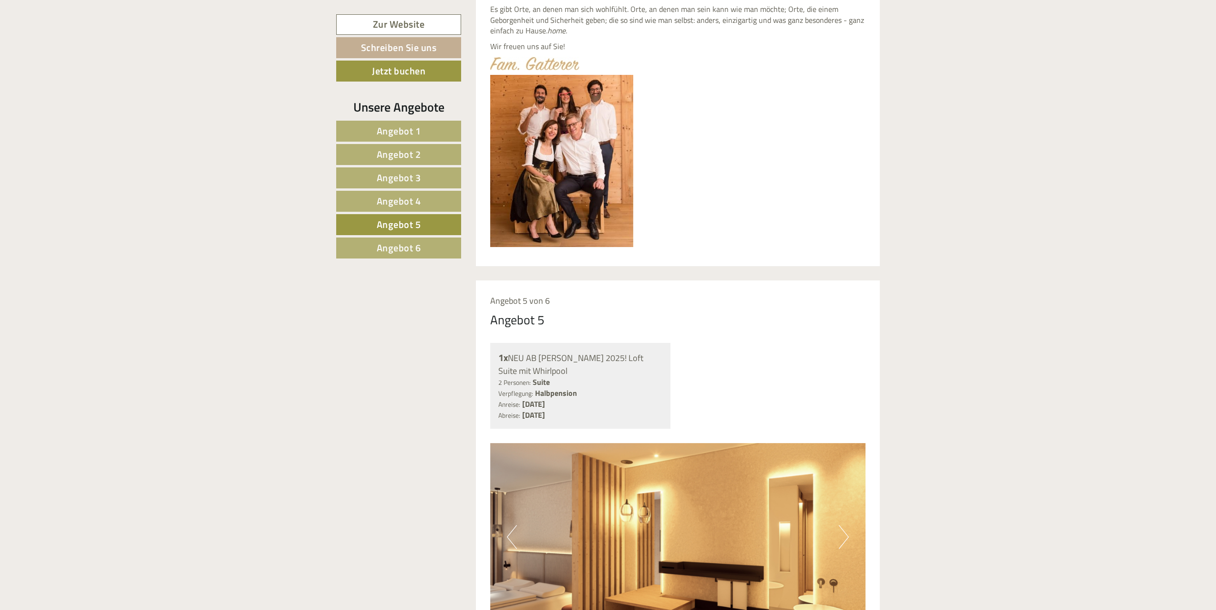
click at [403, 222] on span "Angebot 5" at bounding box center [399, 224] width 44 height 15
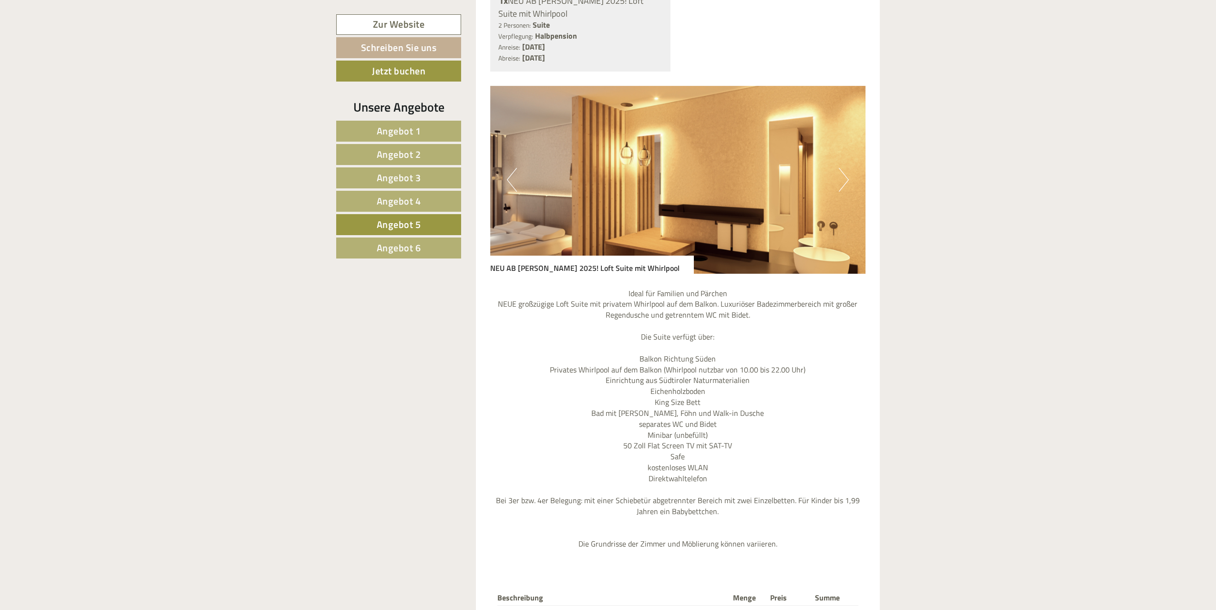
scroll to position [1310, 0]
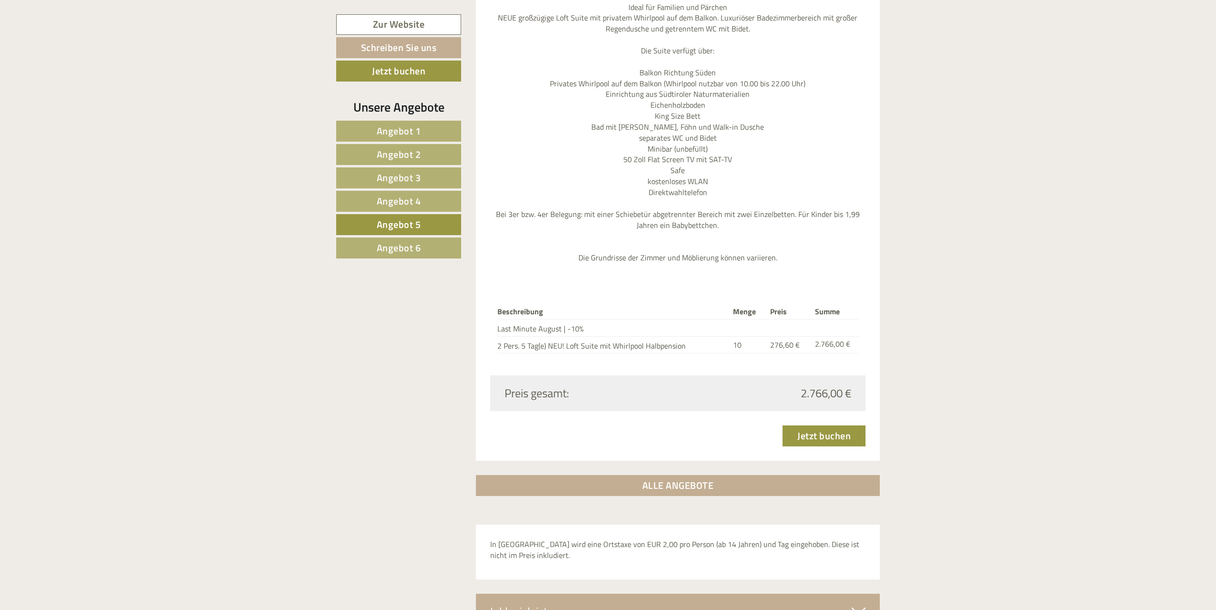
click at [417, 202] on span "Angebot 4" at bounding box center [399, 201] width 44 height 15
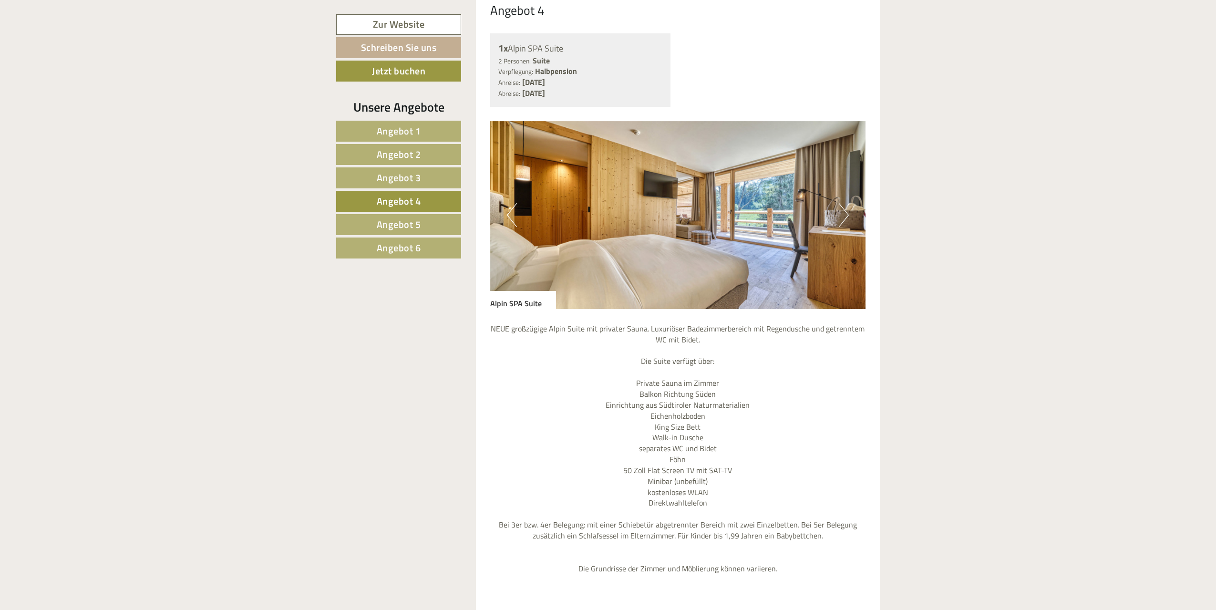
scroll to position [929, 0]
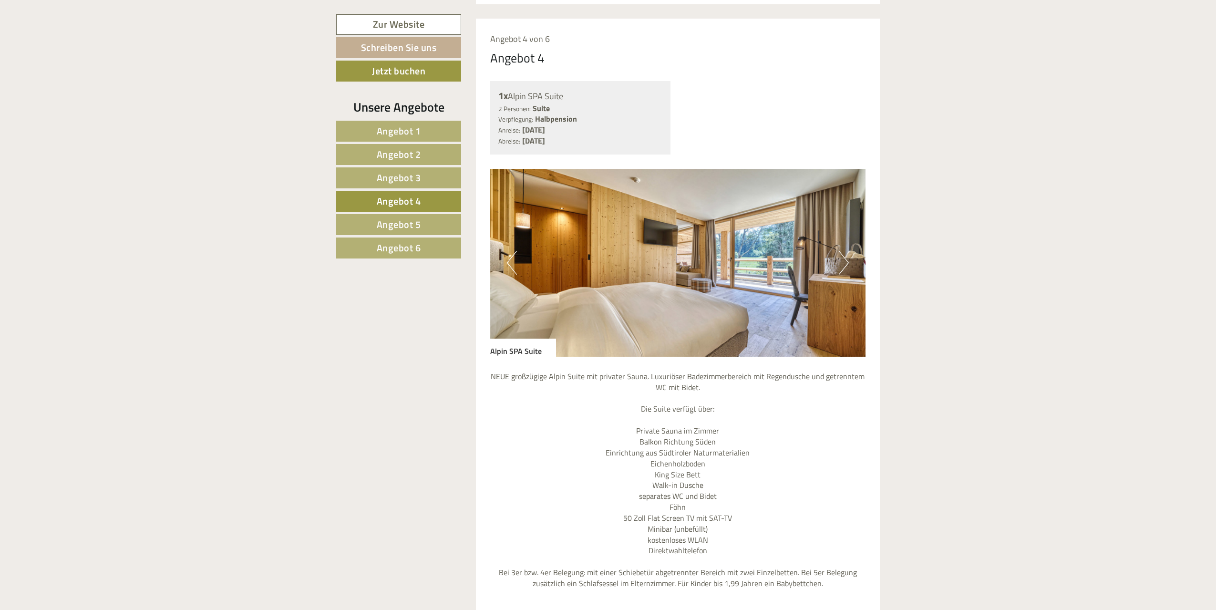
click at [415, 175] on span "Angebot 3" at bounding box center [399, 177] width 44 height 15
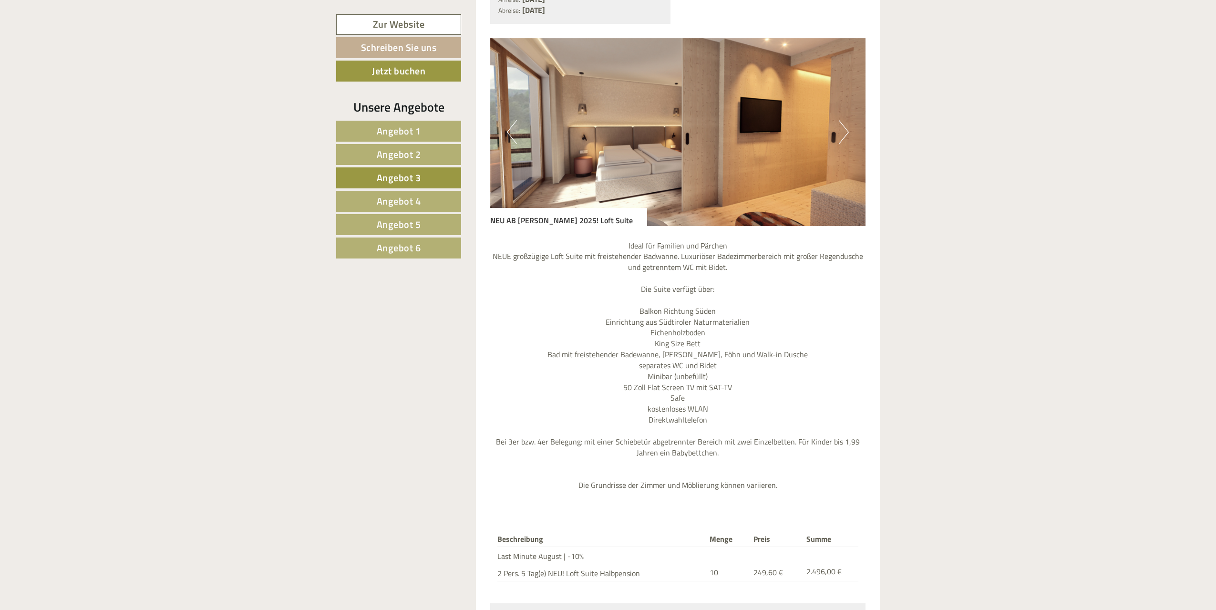
scroll to position [1263, 0]
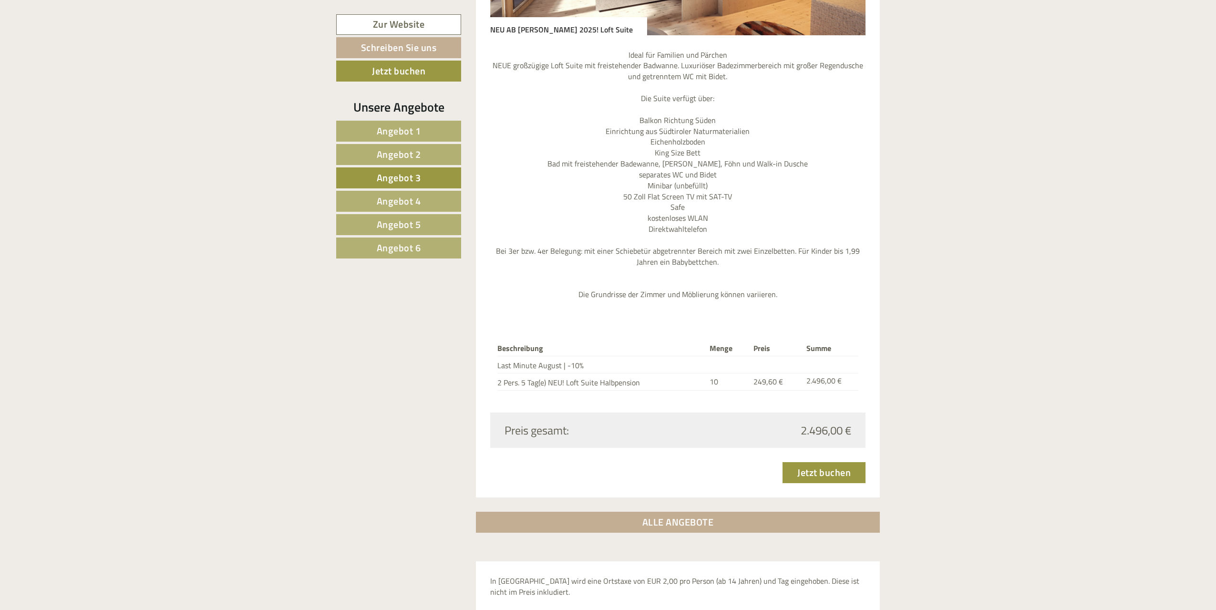
click at [412, 152] on span "Angebot 2" at bounding box center [399, 154] width 44 height 15
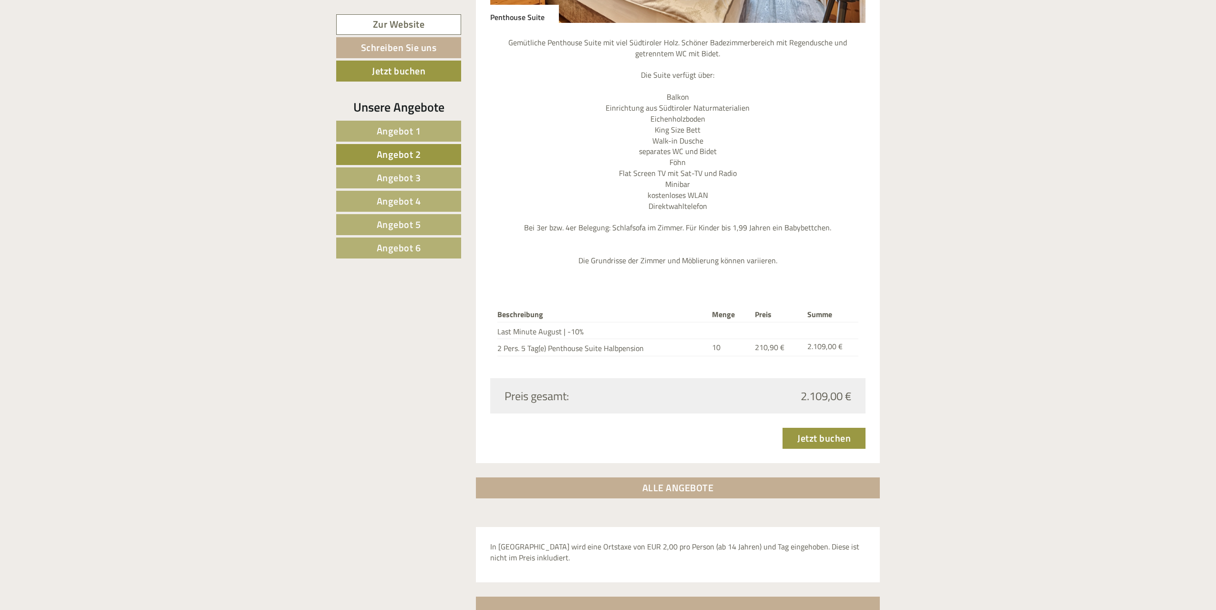
scroll to position [1358, 0]
